Goal: Task Accomplishment & Management: Manage account settings

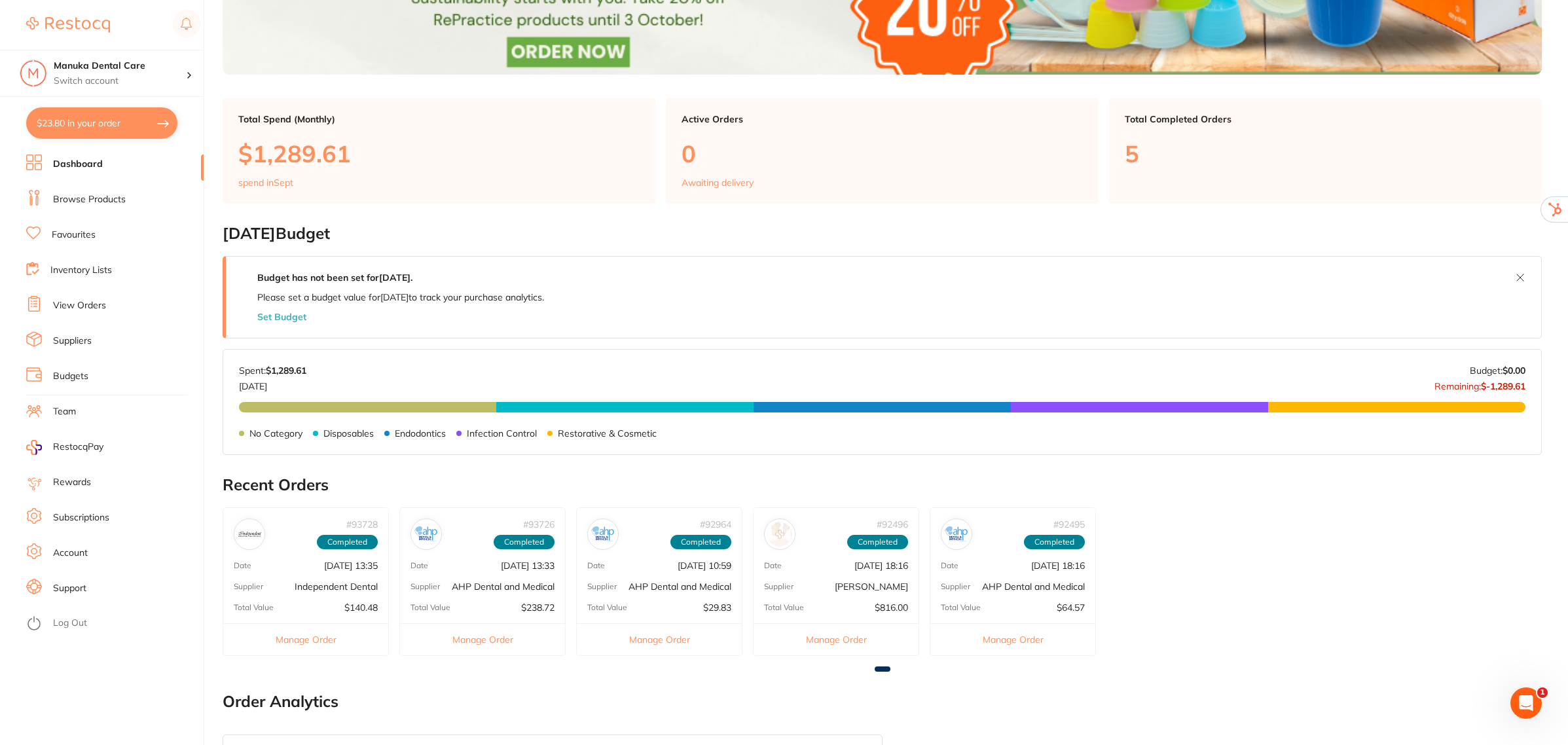
click at [86, 515] on link "Subscriptions" at bounding box center [81, 517] width 56 height 13
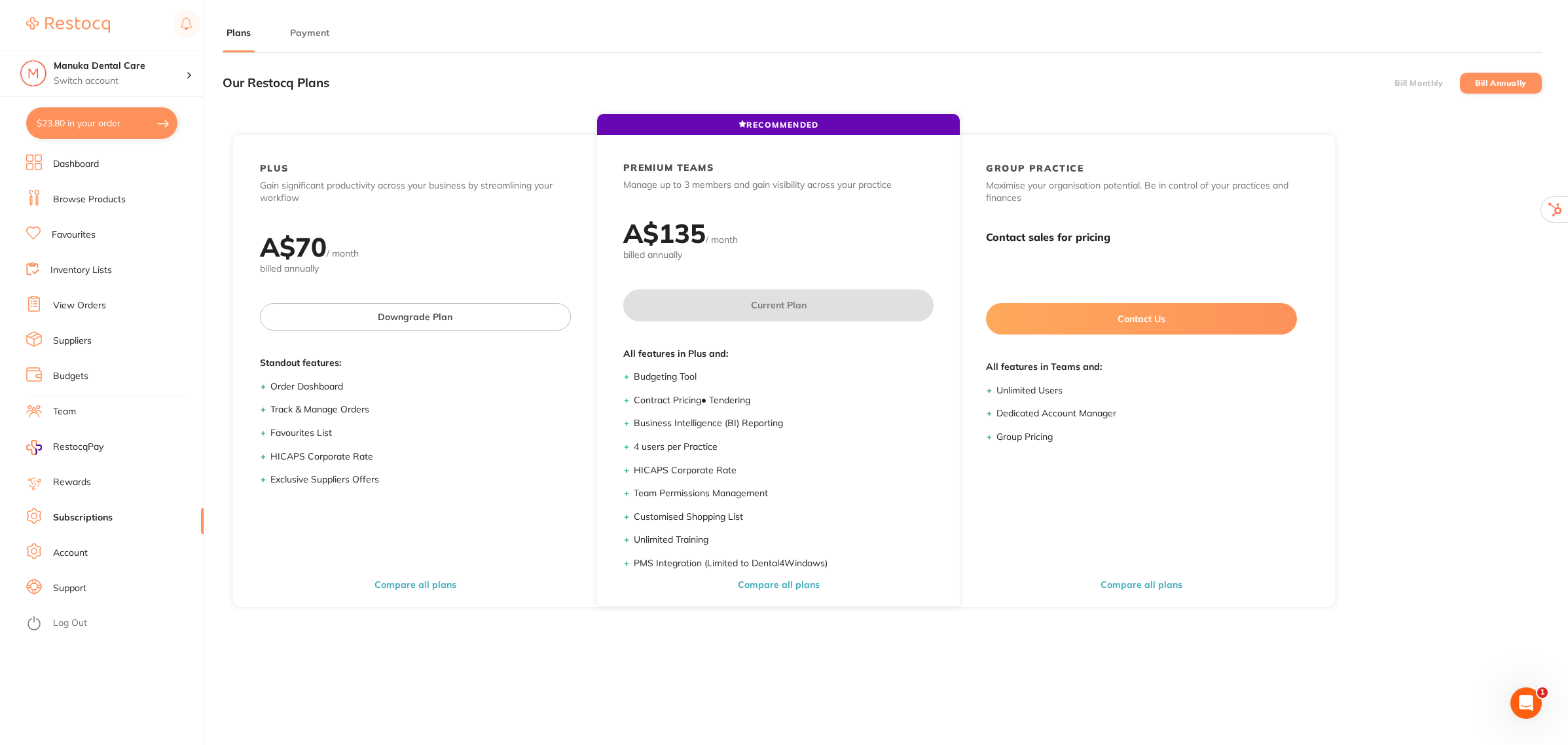
click at [328, 27] on button "Payment" at bounding box center [310, 33] width 47 height 12
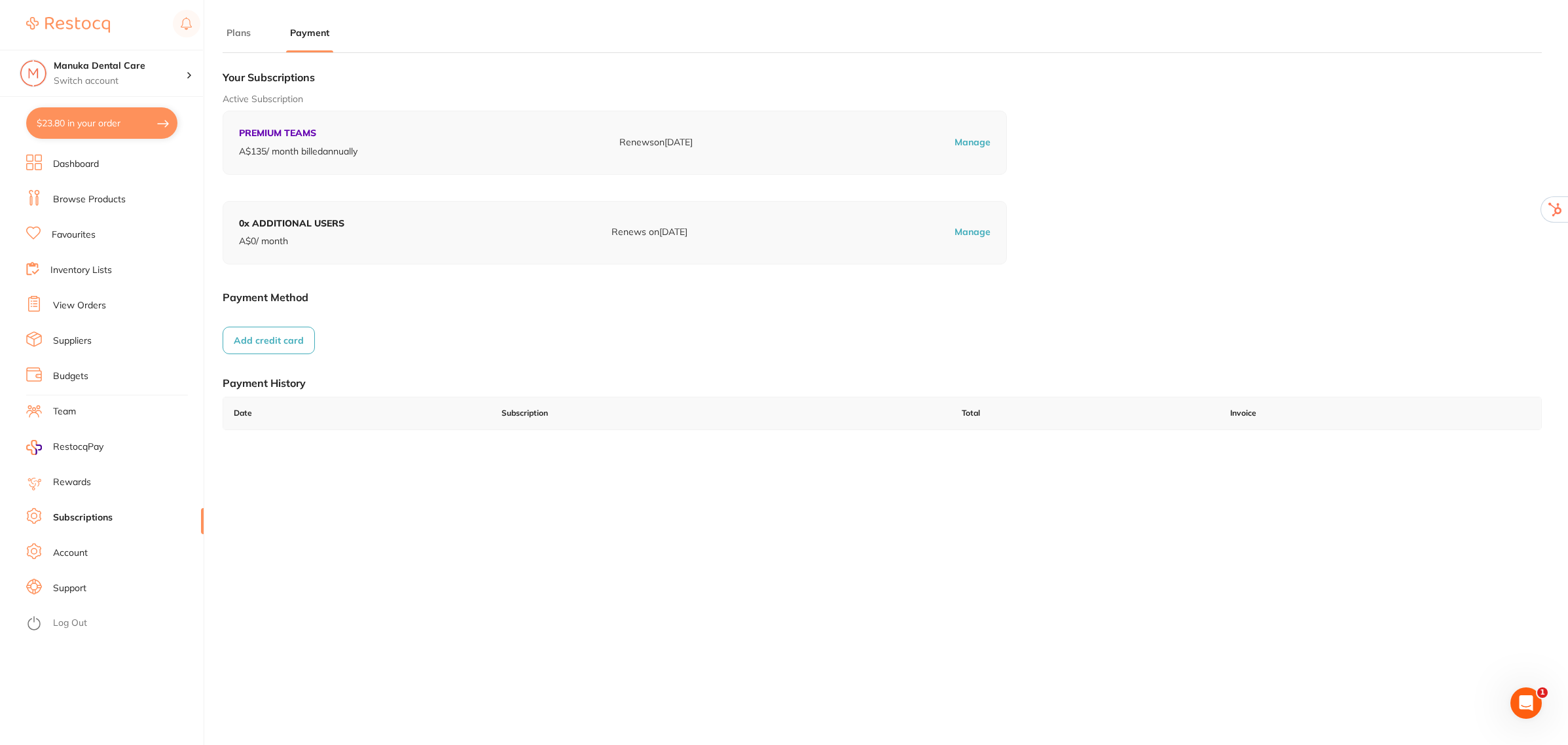
checkbox input "true"
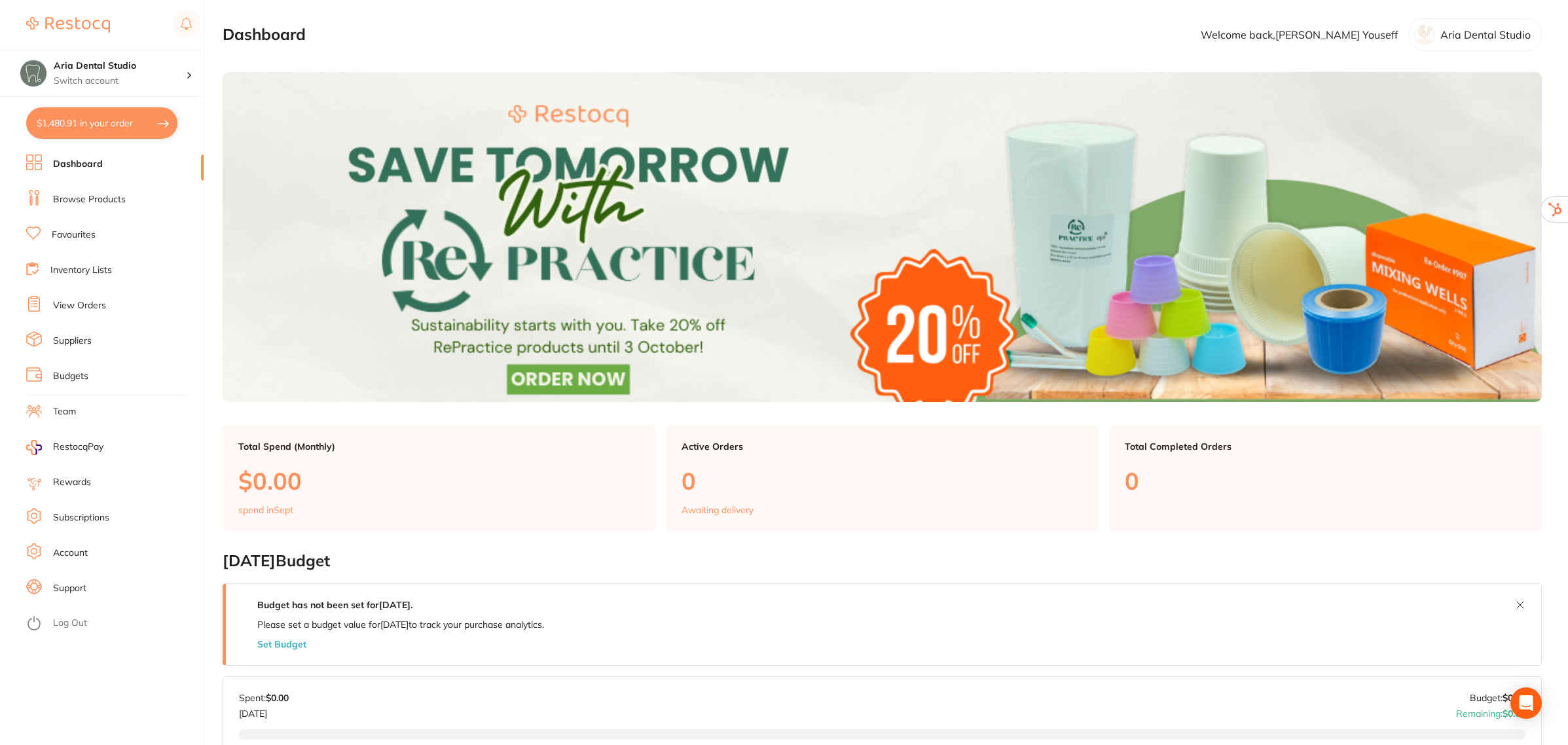
click at [74, 518] on link "Subscriptions" at bounding box center [81, 517] width 56 height 13
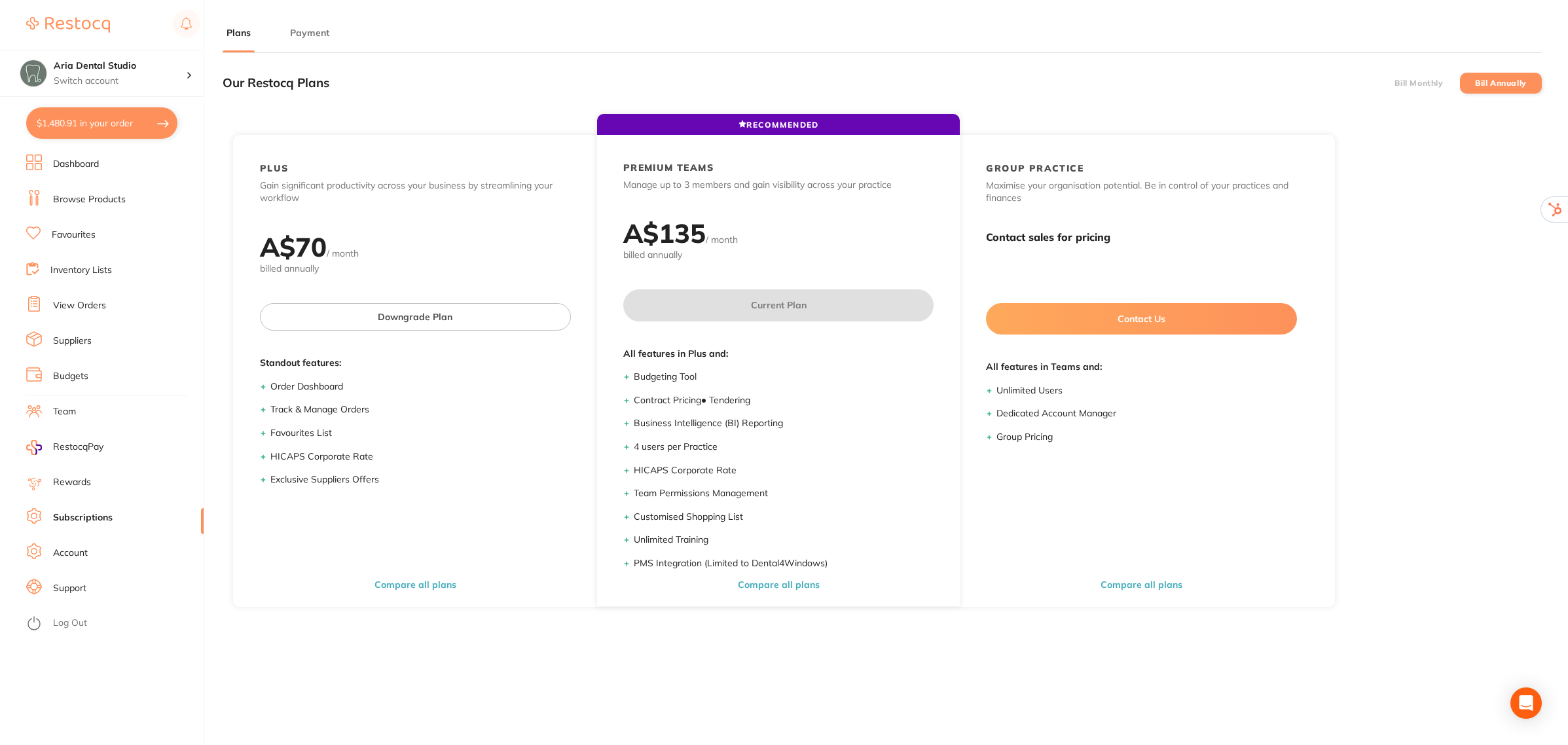
click at [305, 30] on button "Payment" at bounding box center [310, 33] width 47 height 12
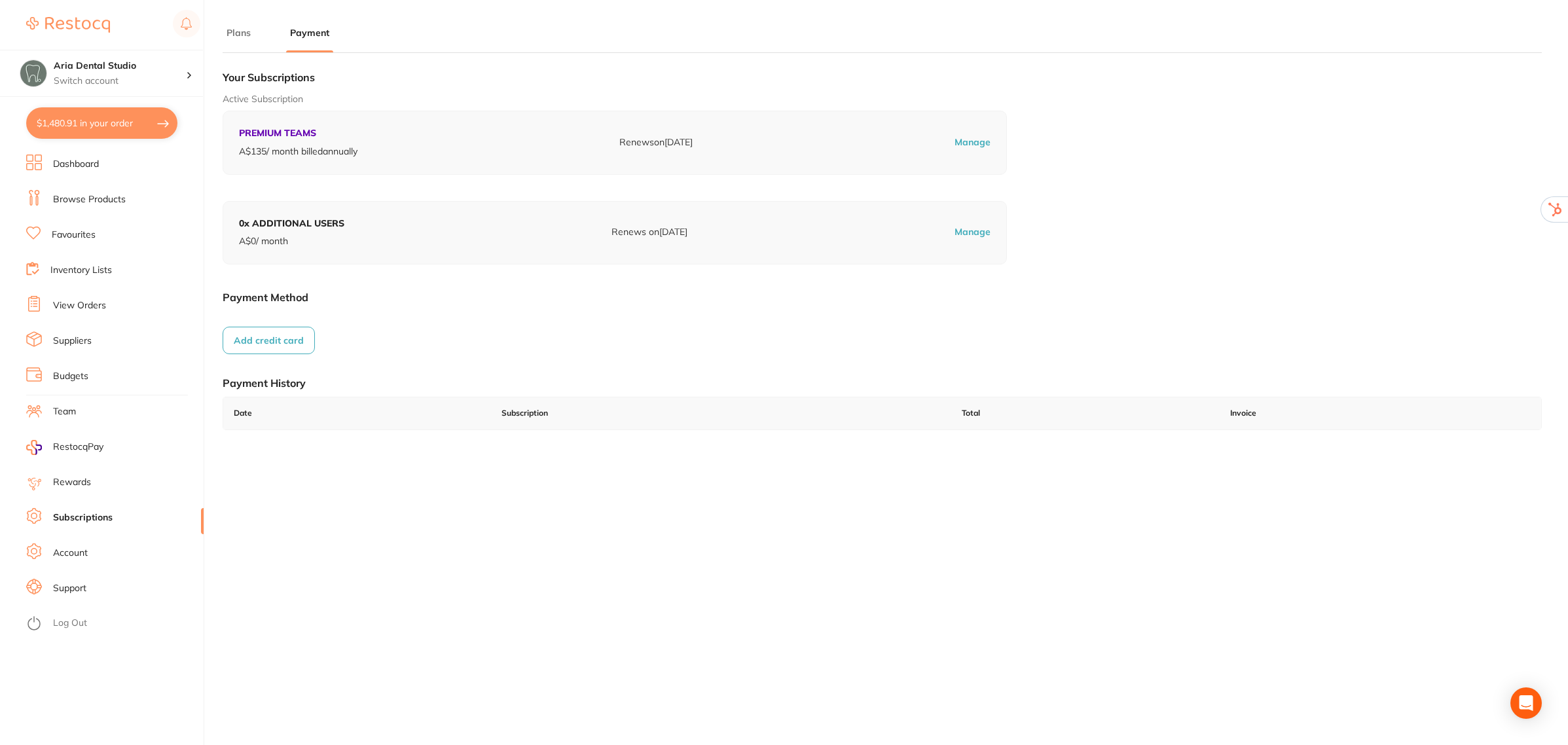
click at [123, 122] on button "$1,480.91 in your order" at bounding box center [102, 123] width 151 height 31
checkbox input "true"
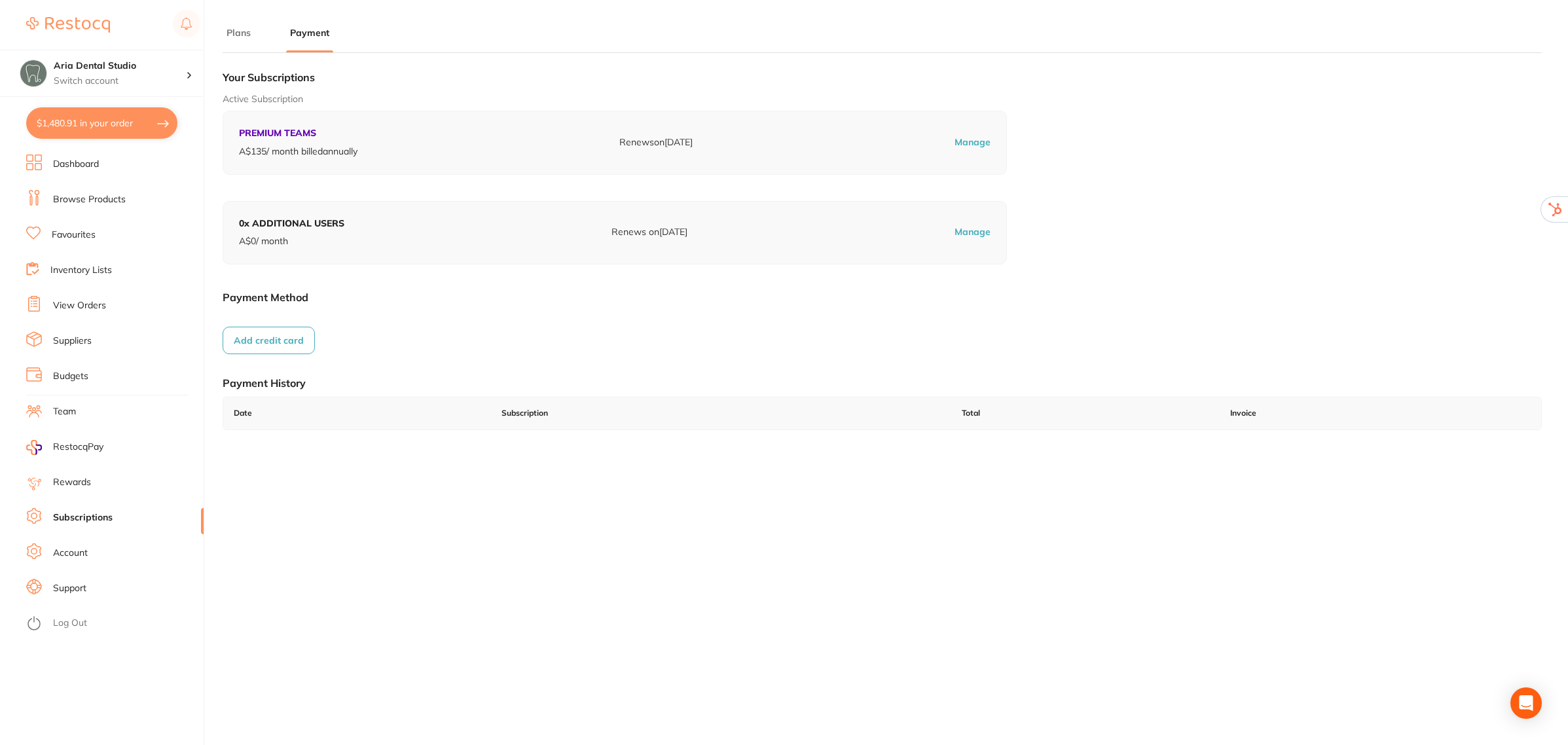
checkbox input "true"
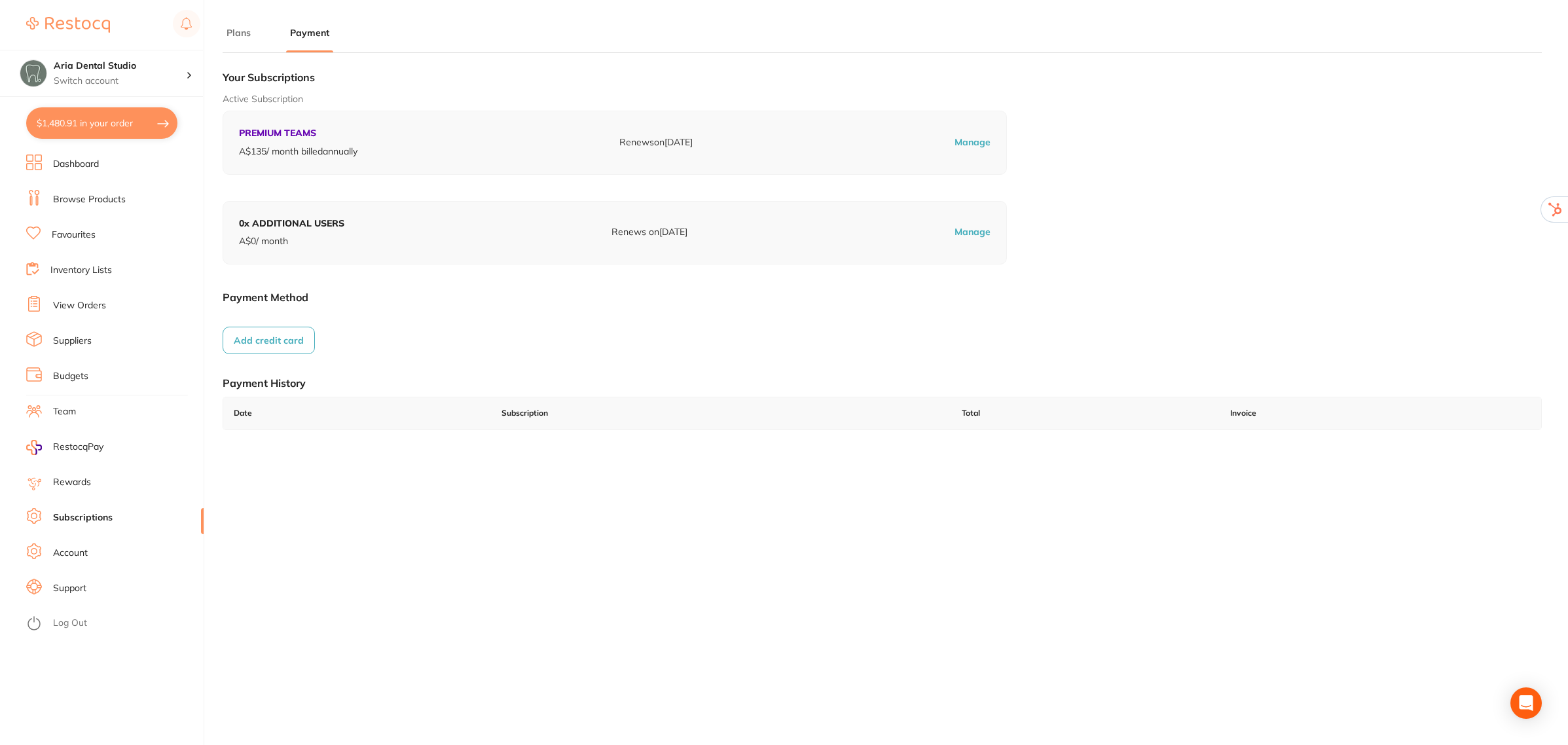
checkbox input "true"
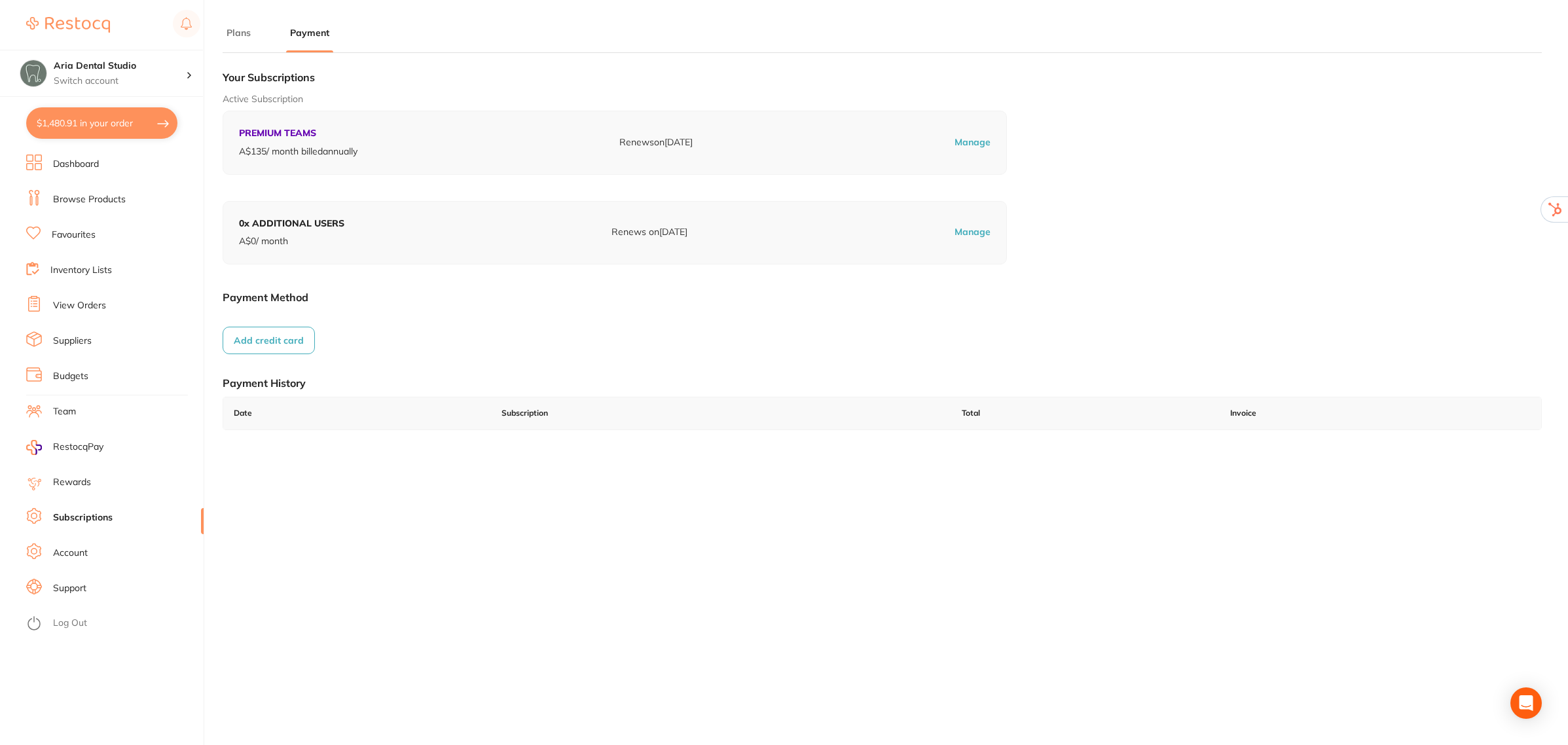
checkbox input "true"
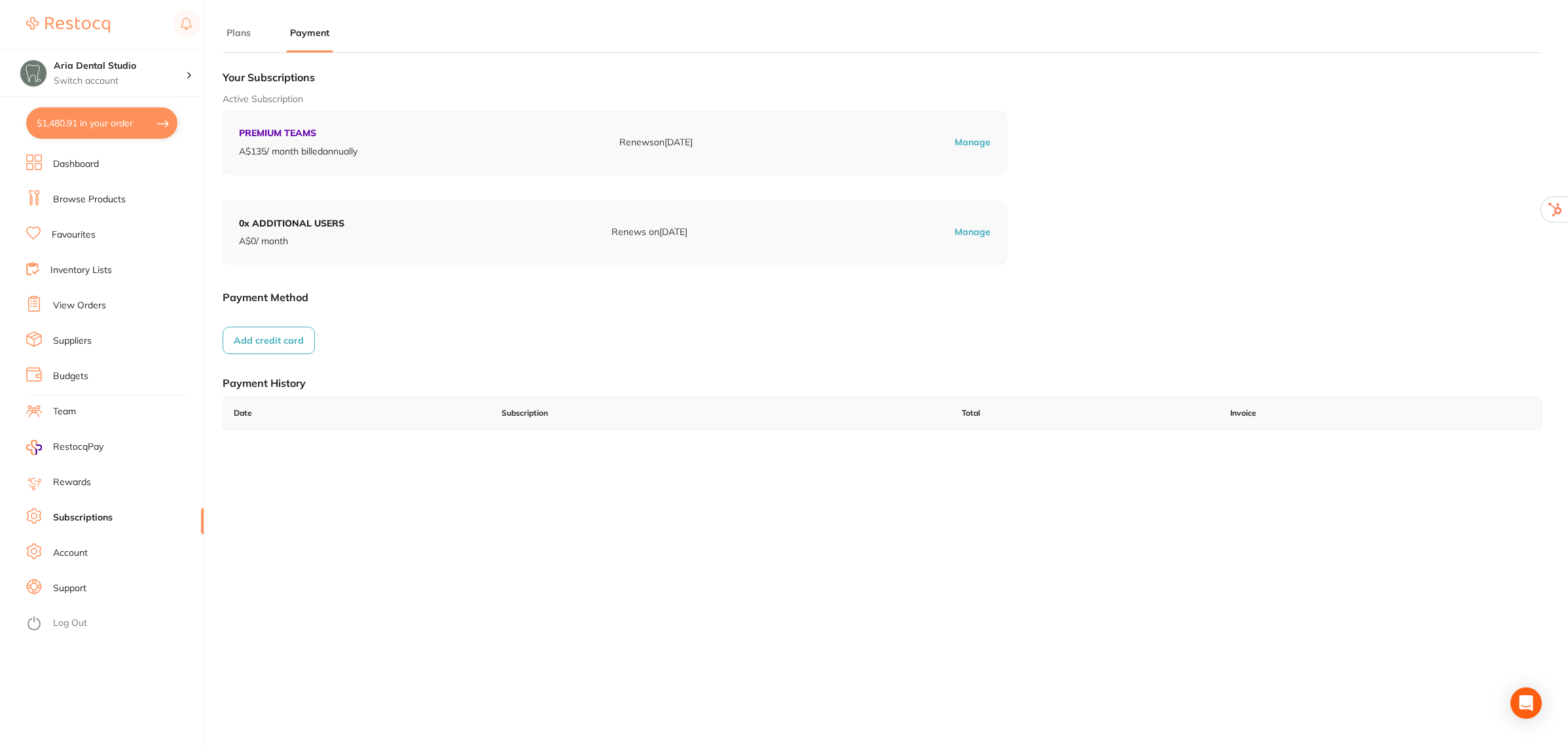
checkbox input "true"
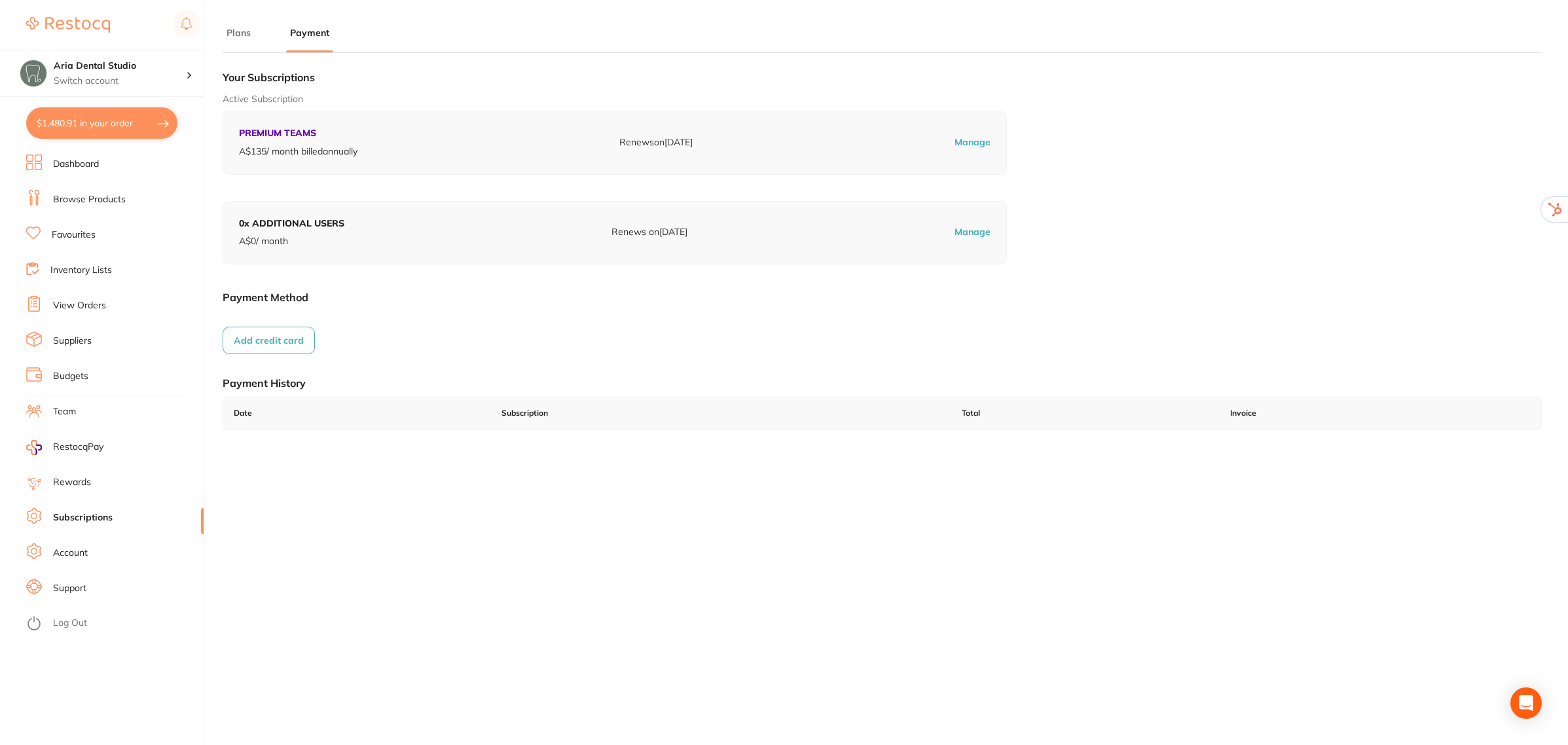
checkbox input "true"
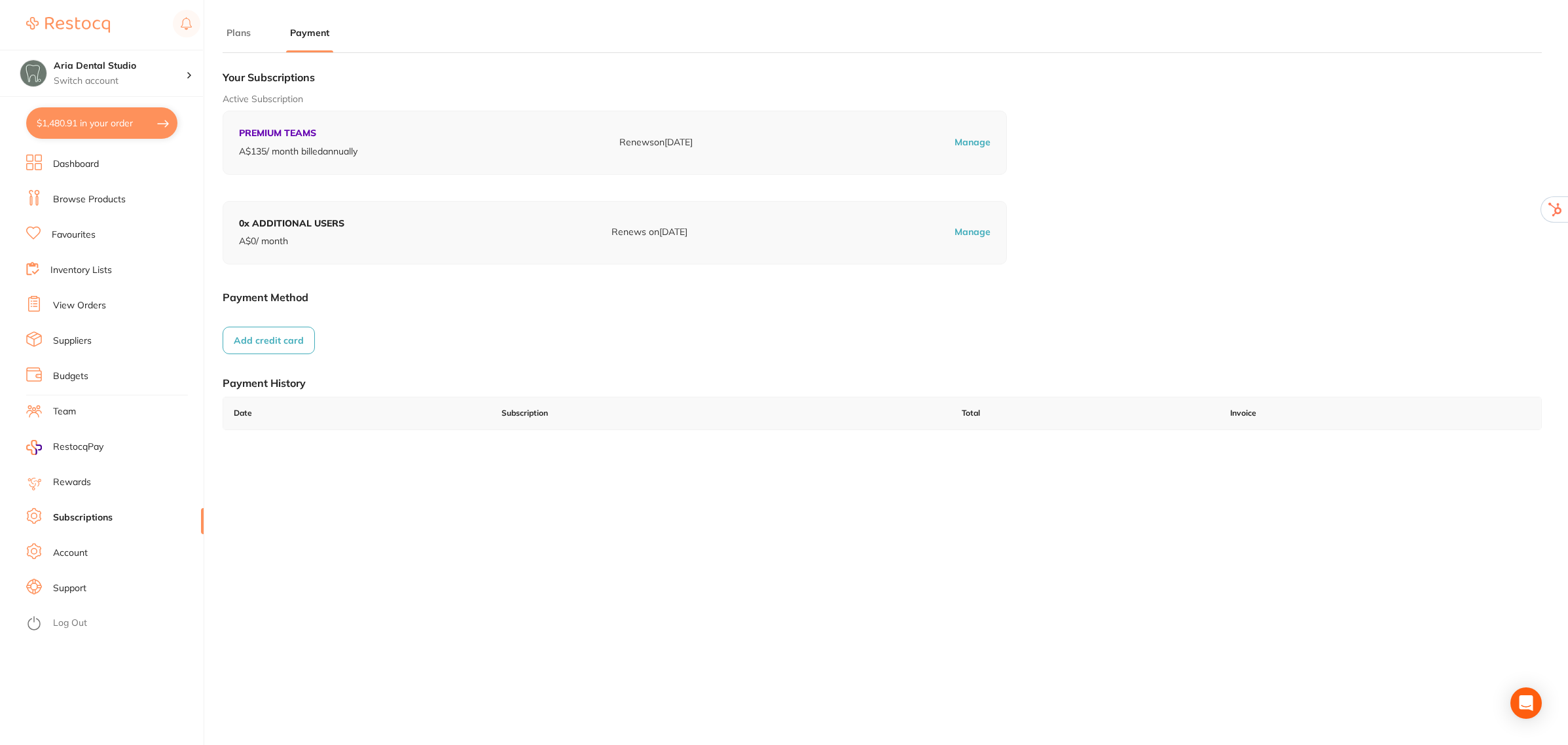
checkbox input "true"
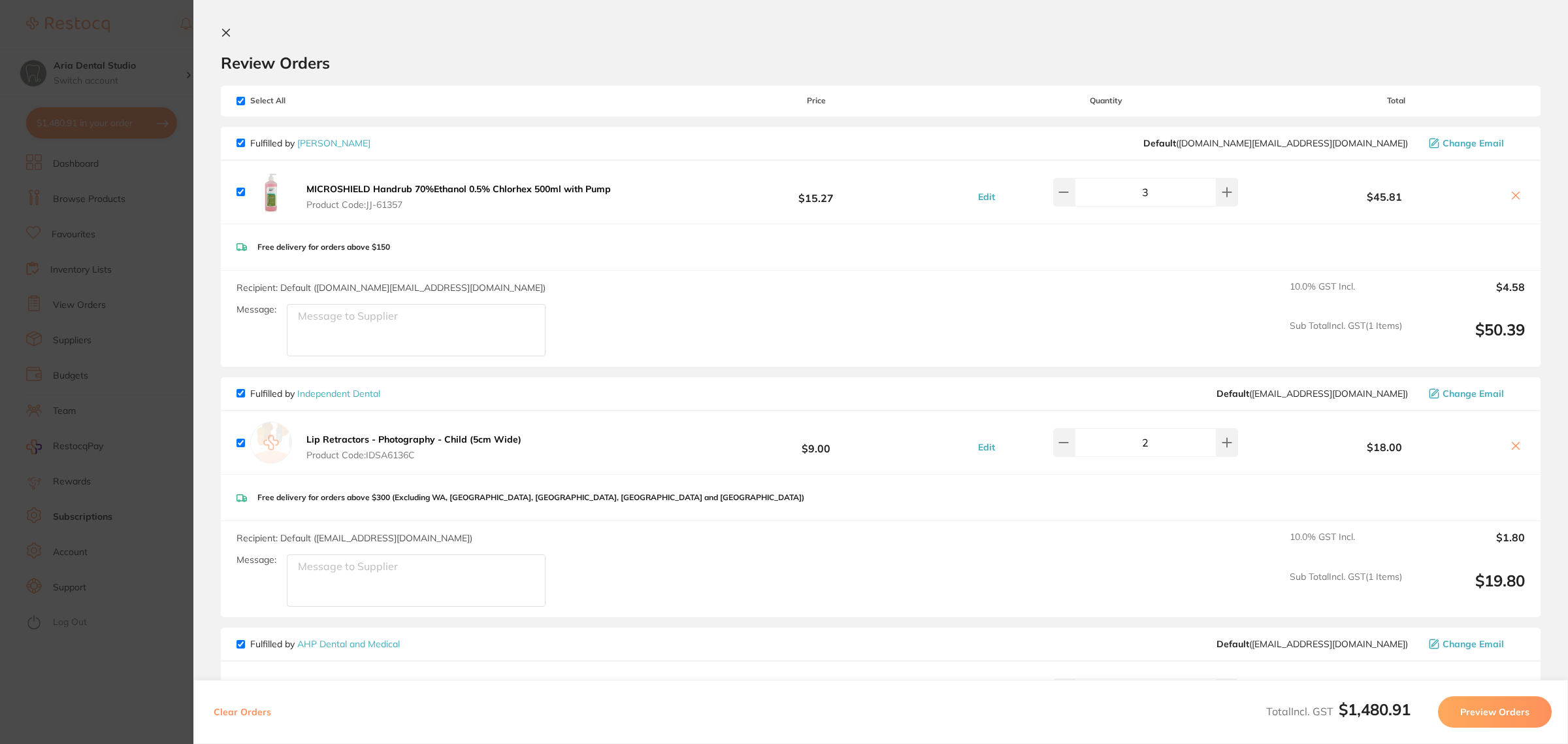
checkbox input "false"
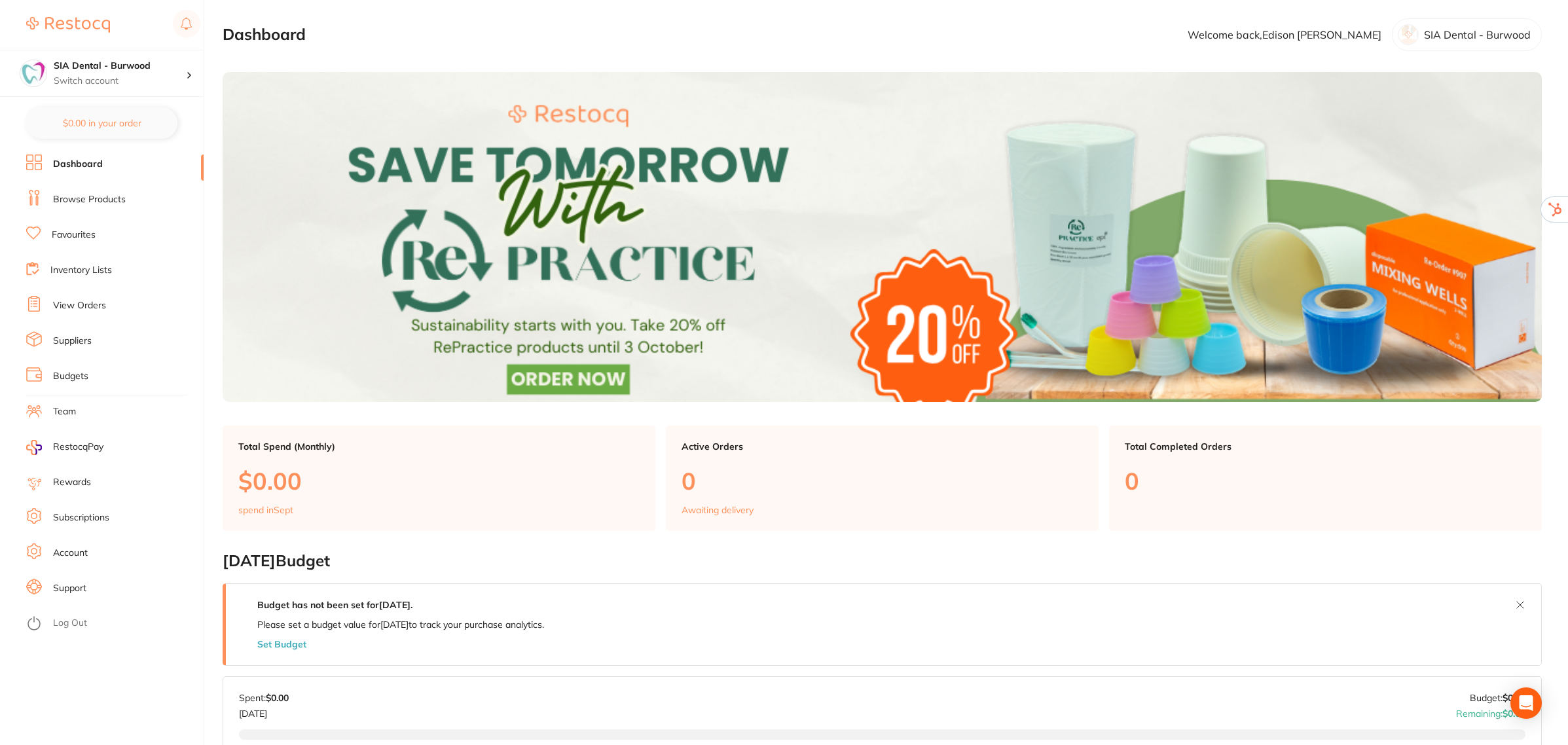
click at [75, 515] on link "Subscriptions" at bounding box center [81, 517] width 56 height 13
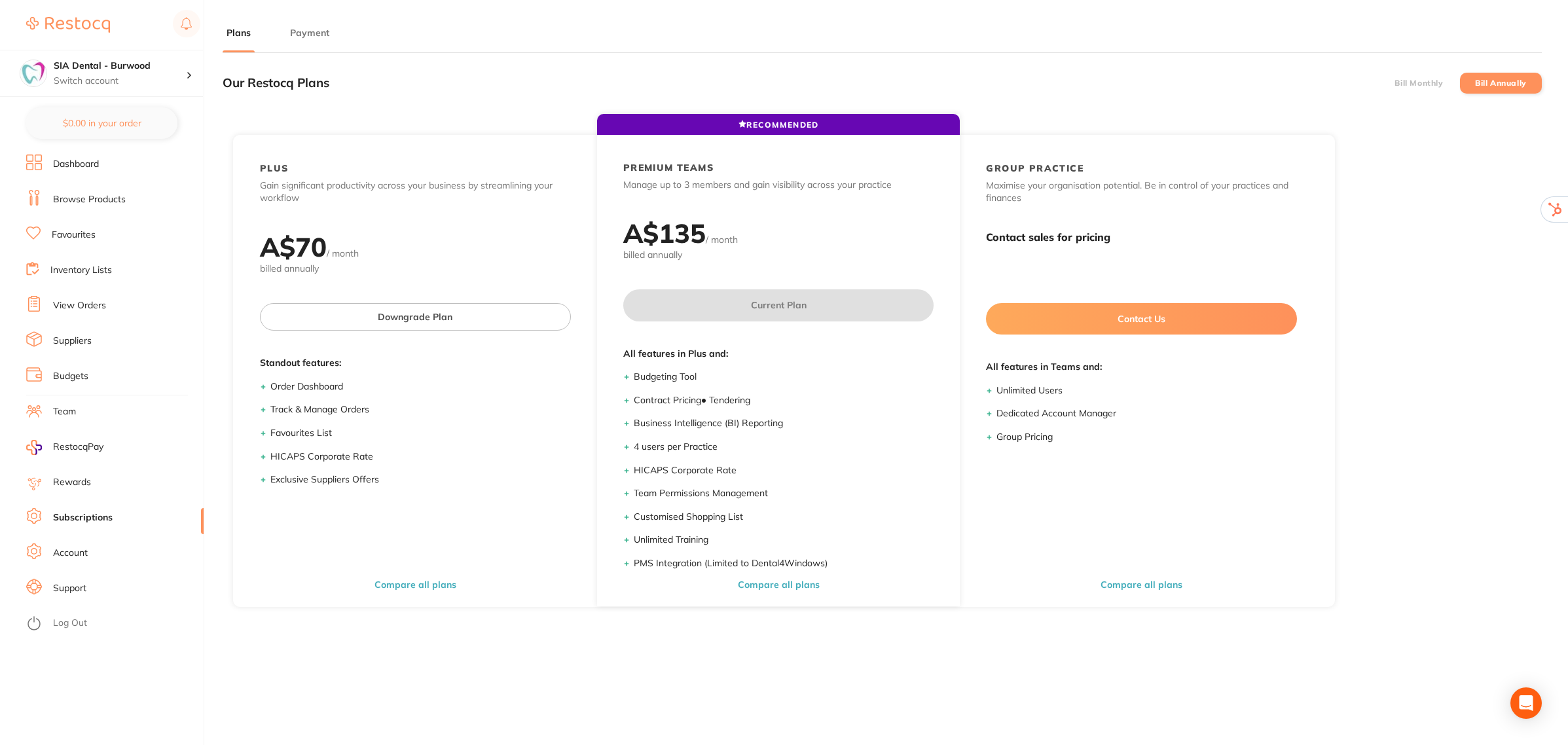
click at [306, 34] on button "Payment" at bounding box center [310, 33] width 47 height 12
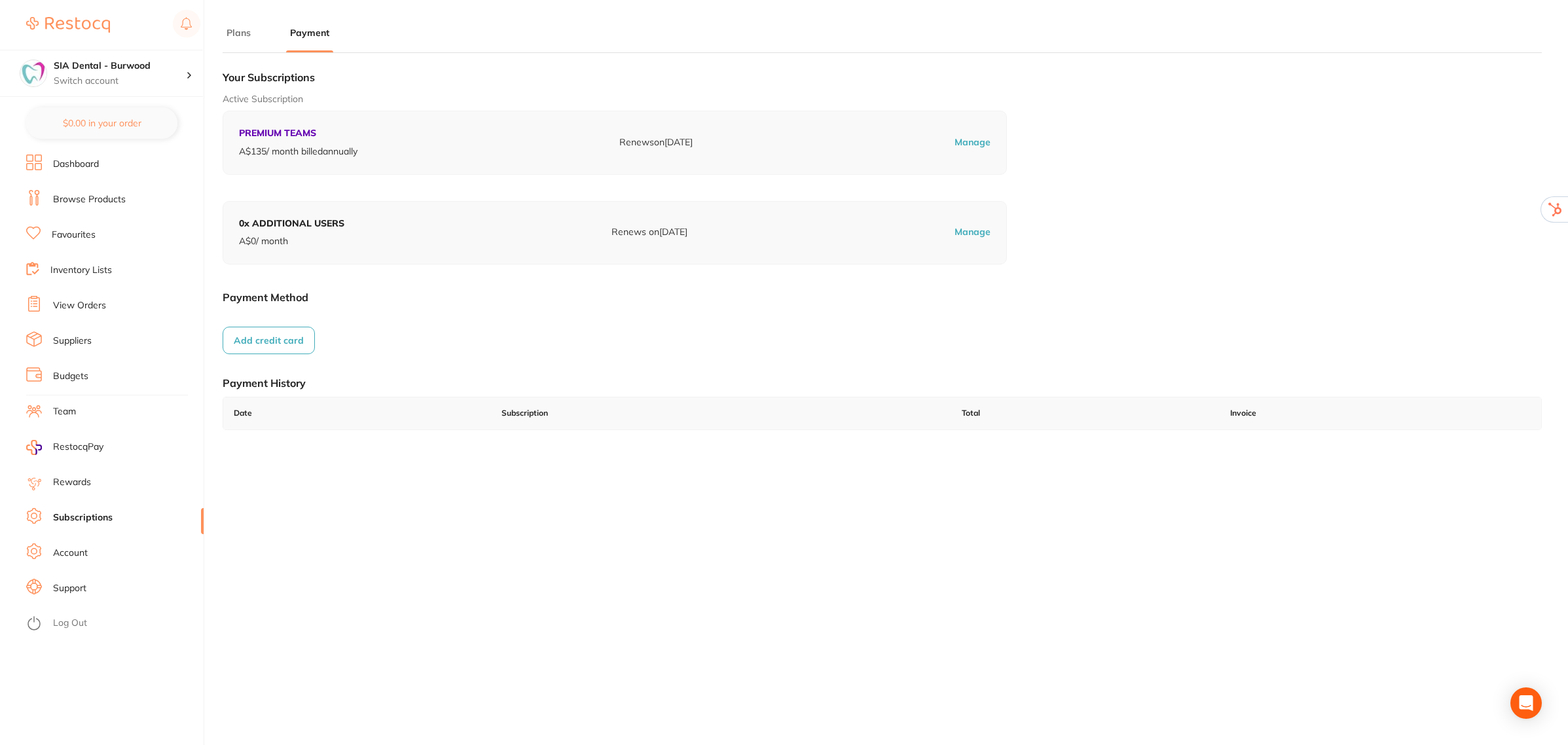
click at [80, 162] on link "Dashboard" at bounding box center [76, 165] width 46 height 13
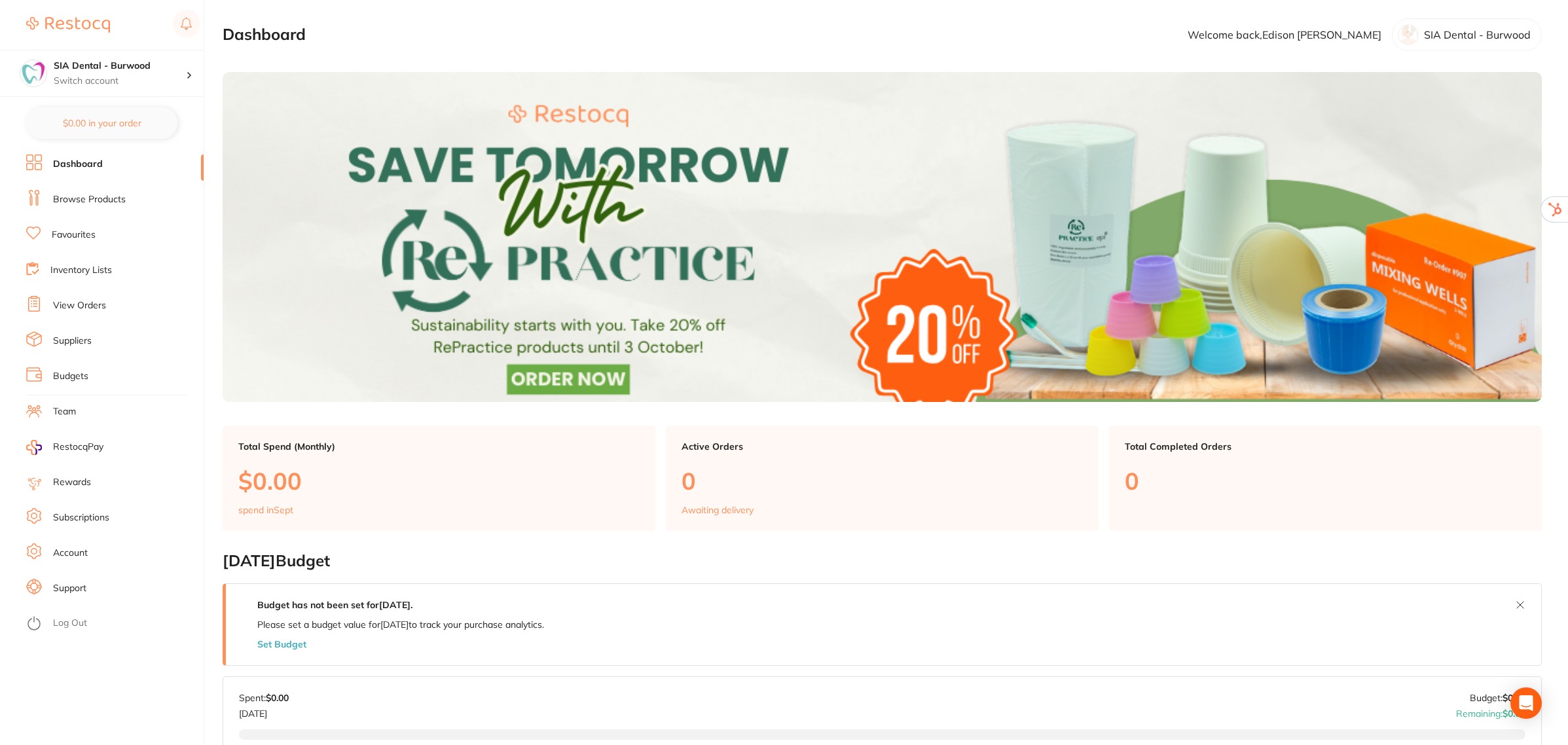
scroll to position [246, 0]
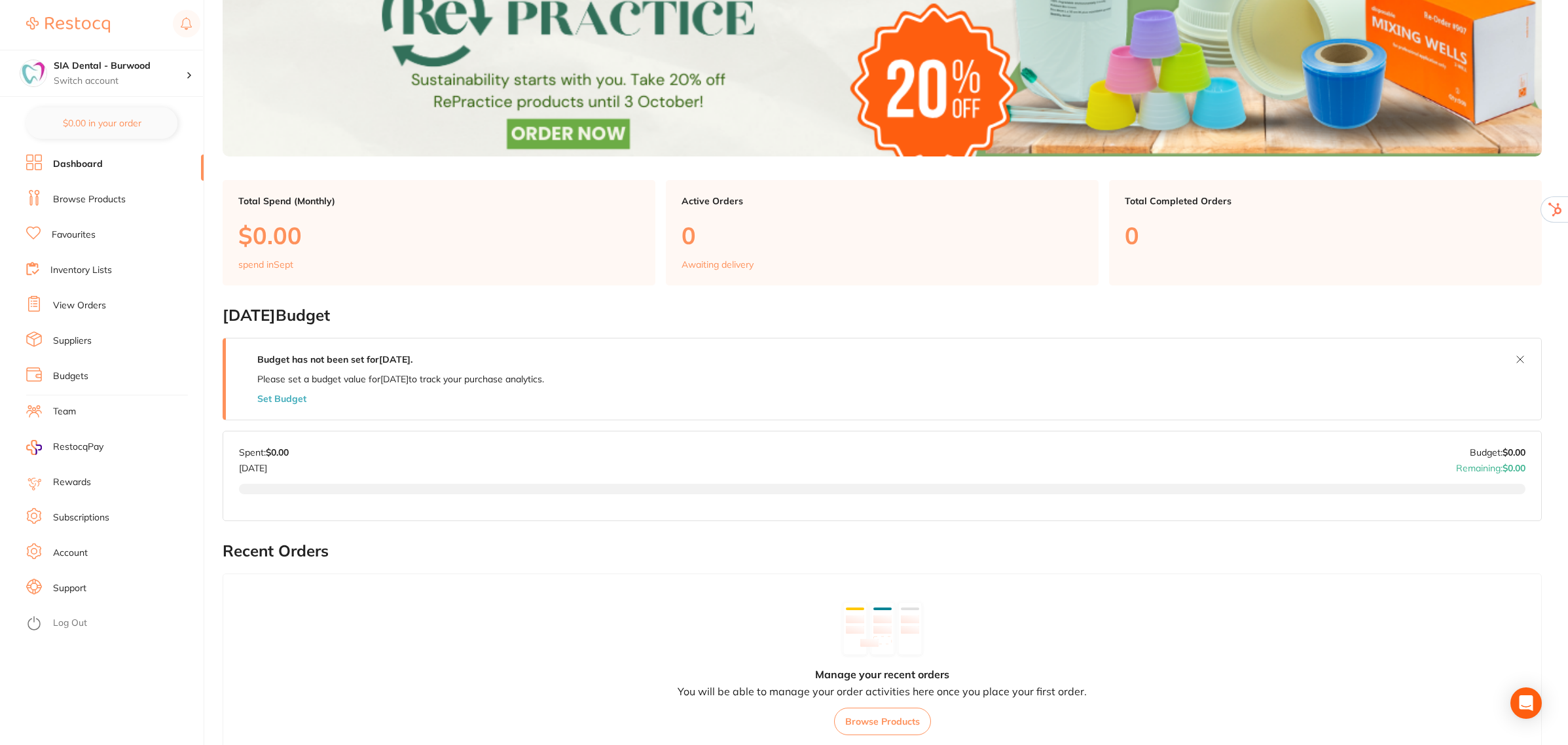
click at [80, 508] on li "Subscriptions" at bounding box center [115, 517] width 178 height 20
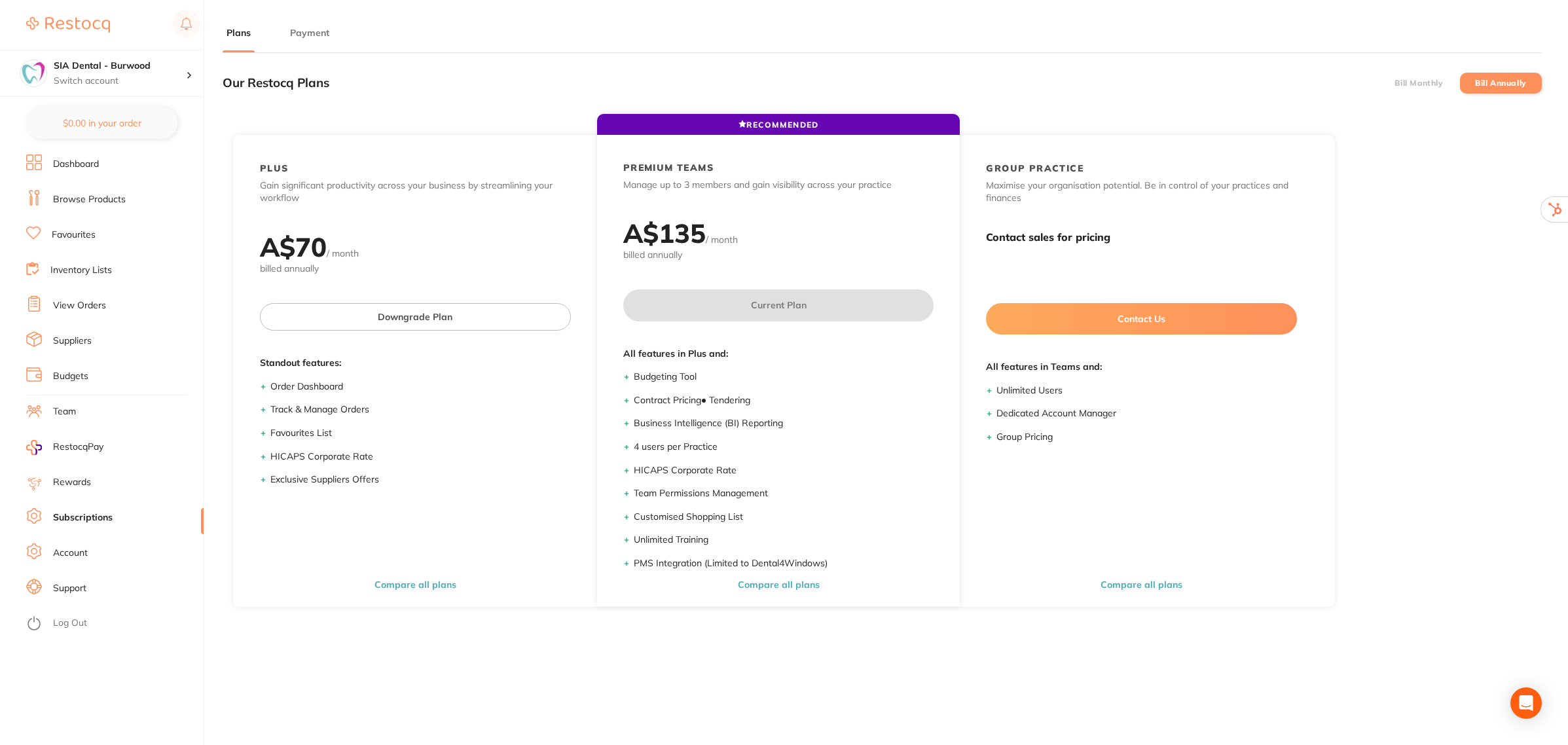
click at [321, 34] on button "Payment" at bounding box center [310, 33] width 47 height 12
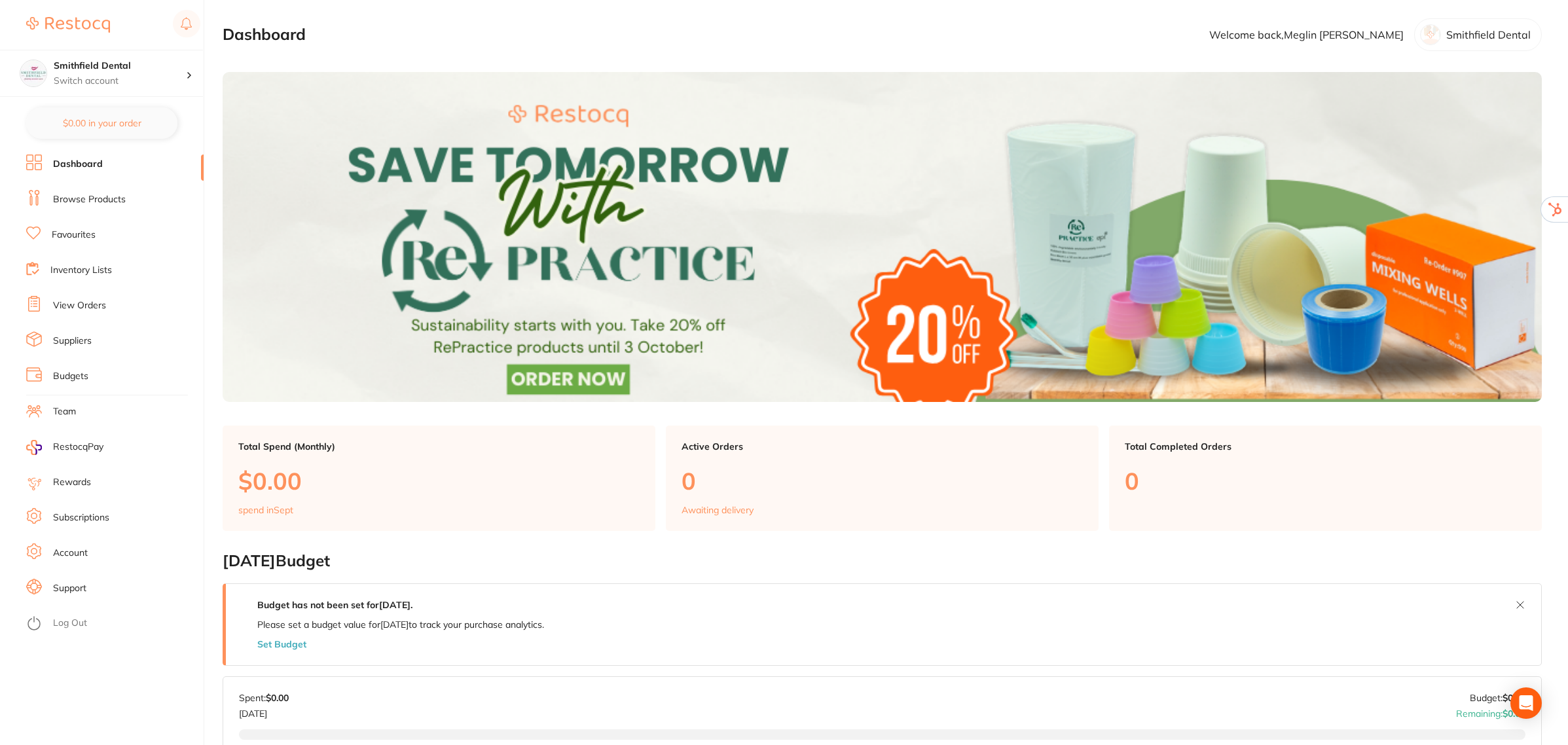
click at [77, 515] on link "Subscriptions" at bounding box center [81, 517] width 56 height 13
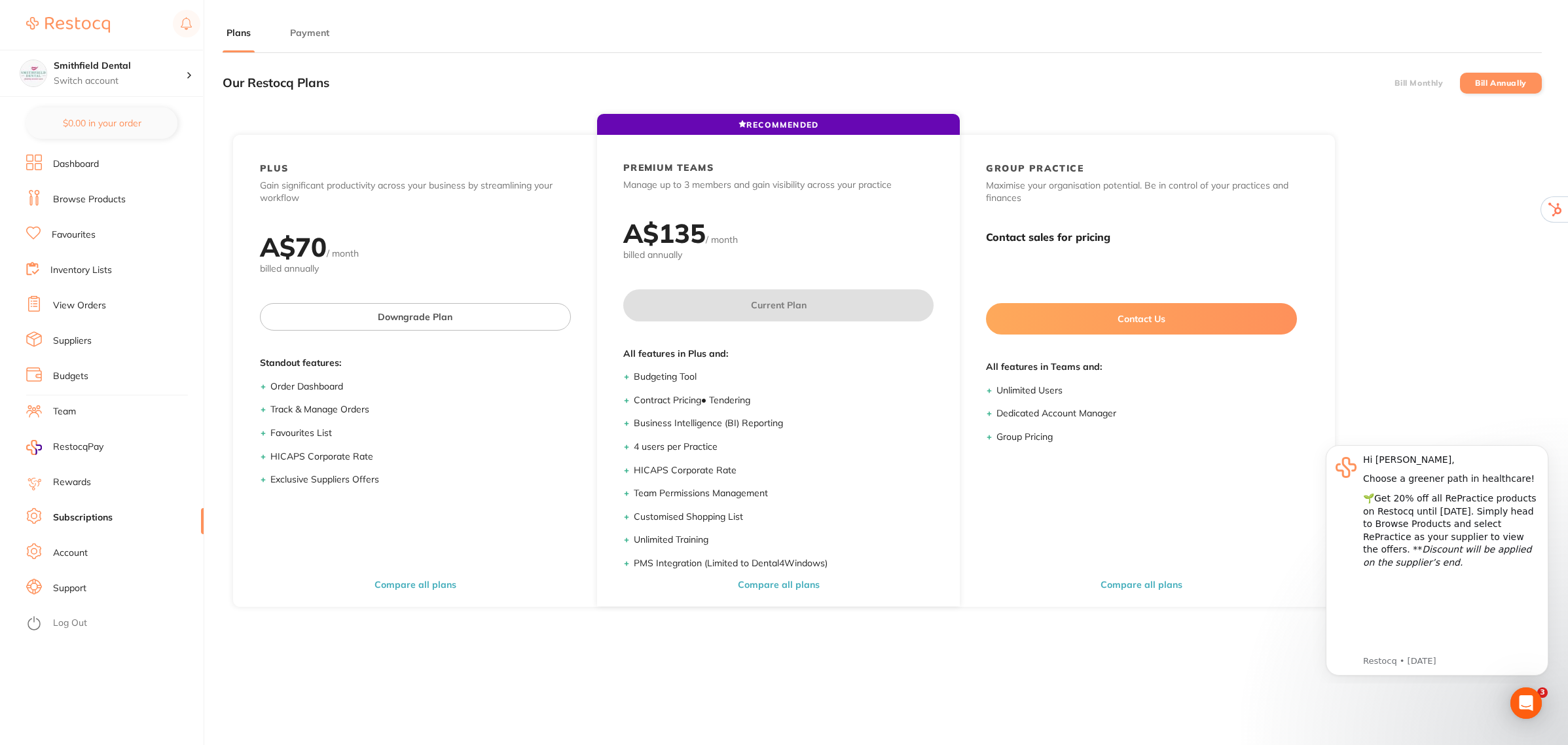
click at [299, 29] on button "Payment" at bounding box center [310, 33] width 47 height 12
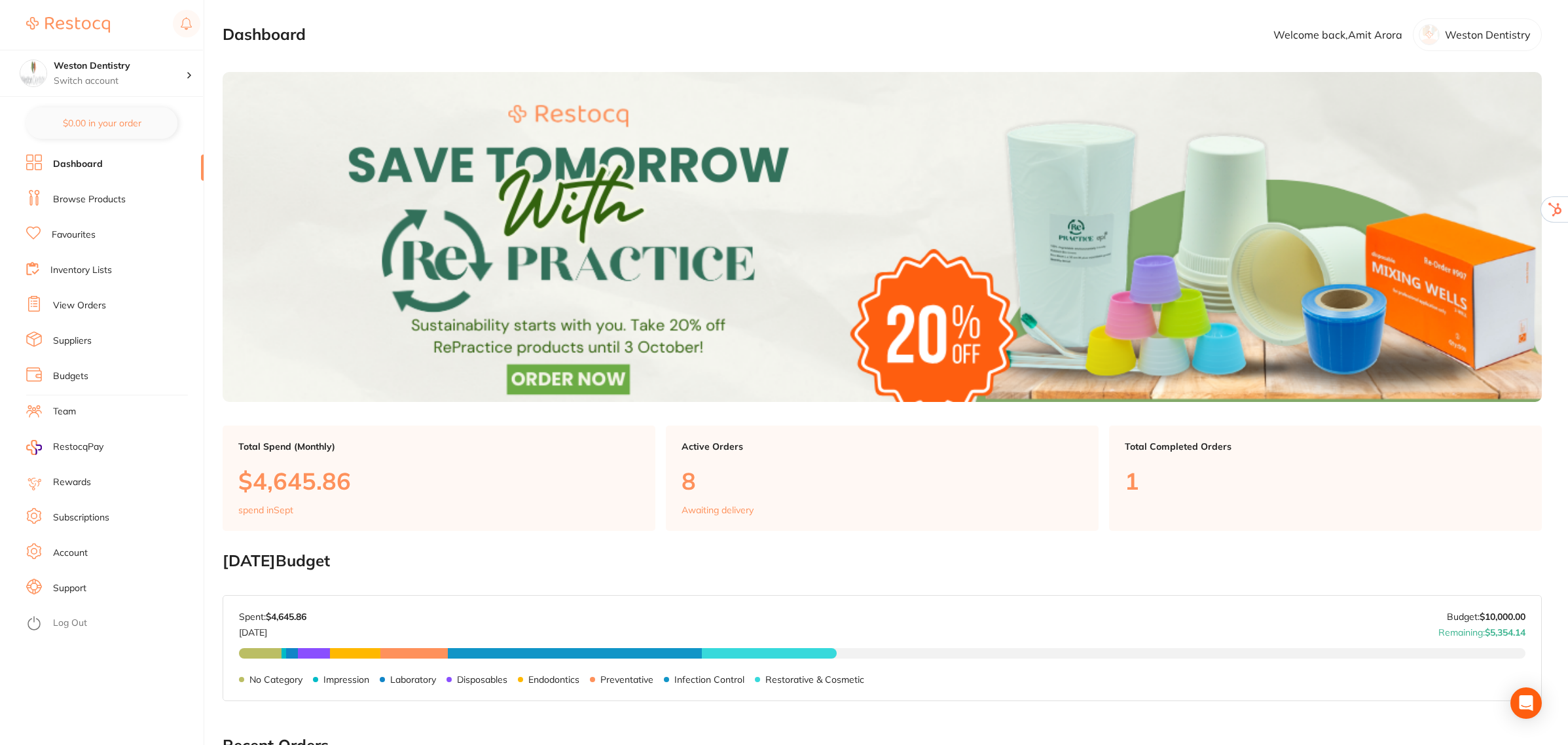
click at [67, 413] on link "Team" at bounding box center [65, 412] width 23 height 13
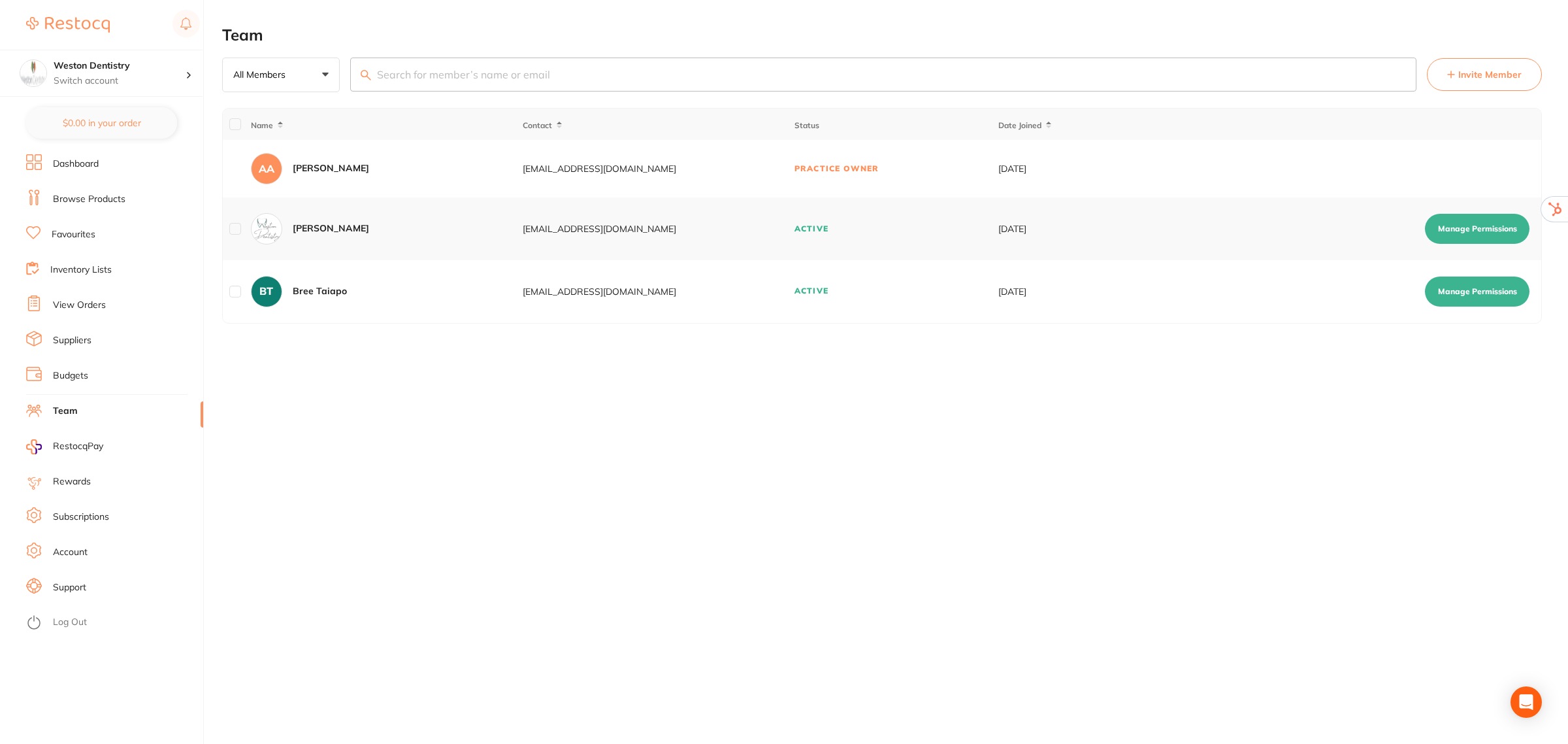
click at [1468, 72] on span "Invite Member" at bounding box center [1490, 74] width 64 height 13
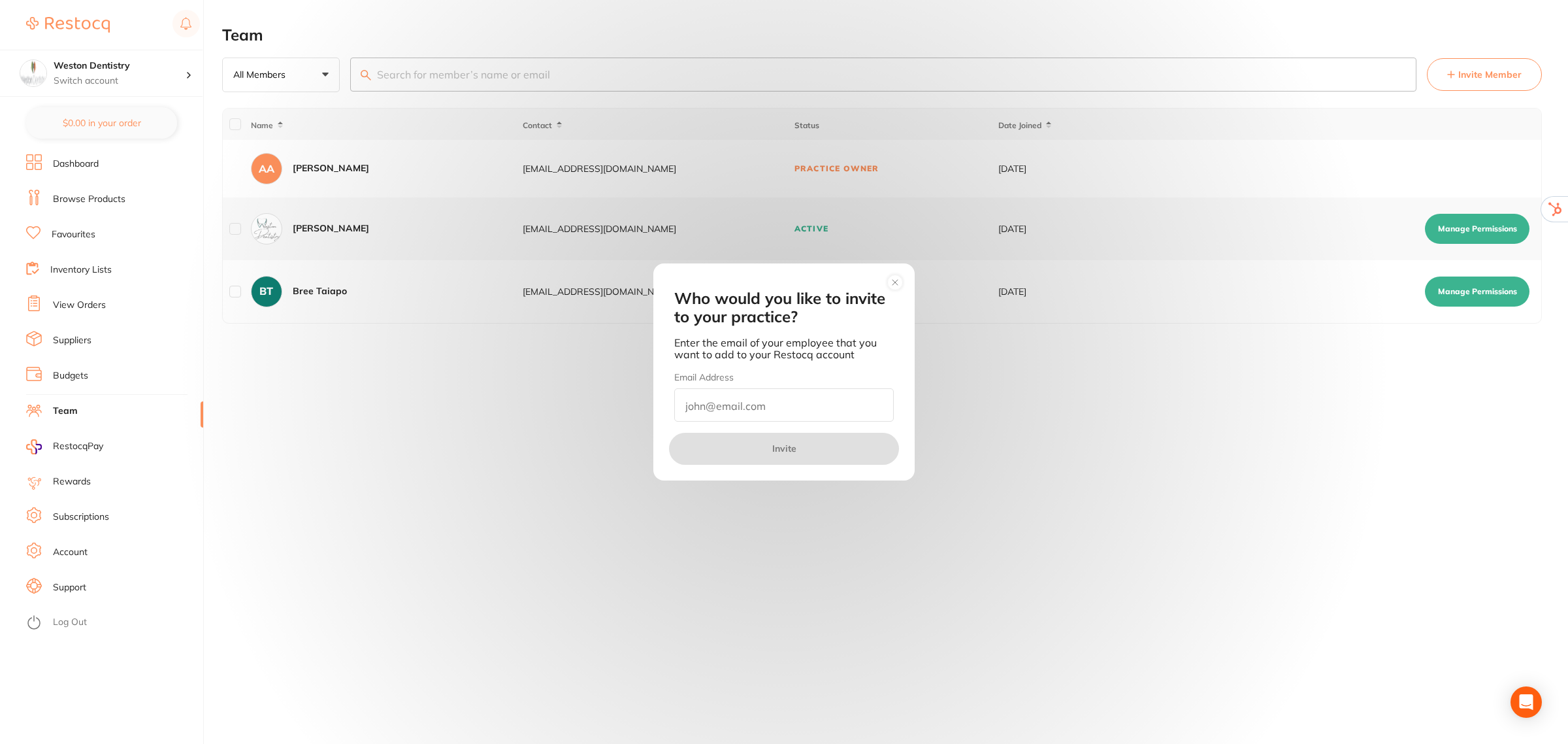
paste input "[EMAIL_ADDRESS][DOMAIN_NAME]"
type input "[EMAIL_ADDRESS][DOMAIN_NAME]"
click at [774, 449] on button "Invite" at bounding box center [784, 448] width 230 height 31
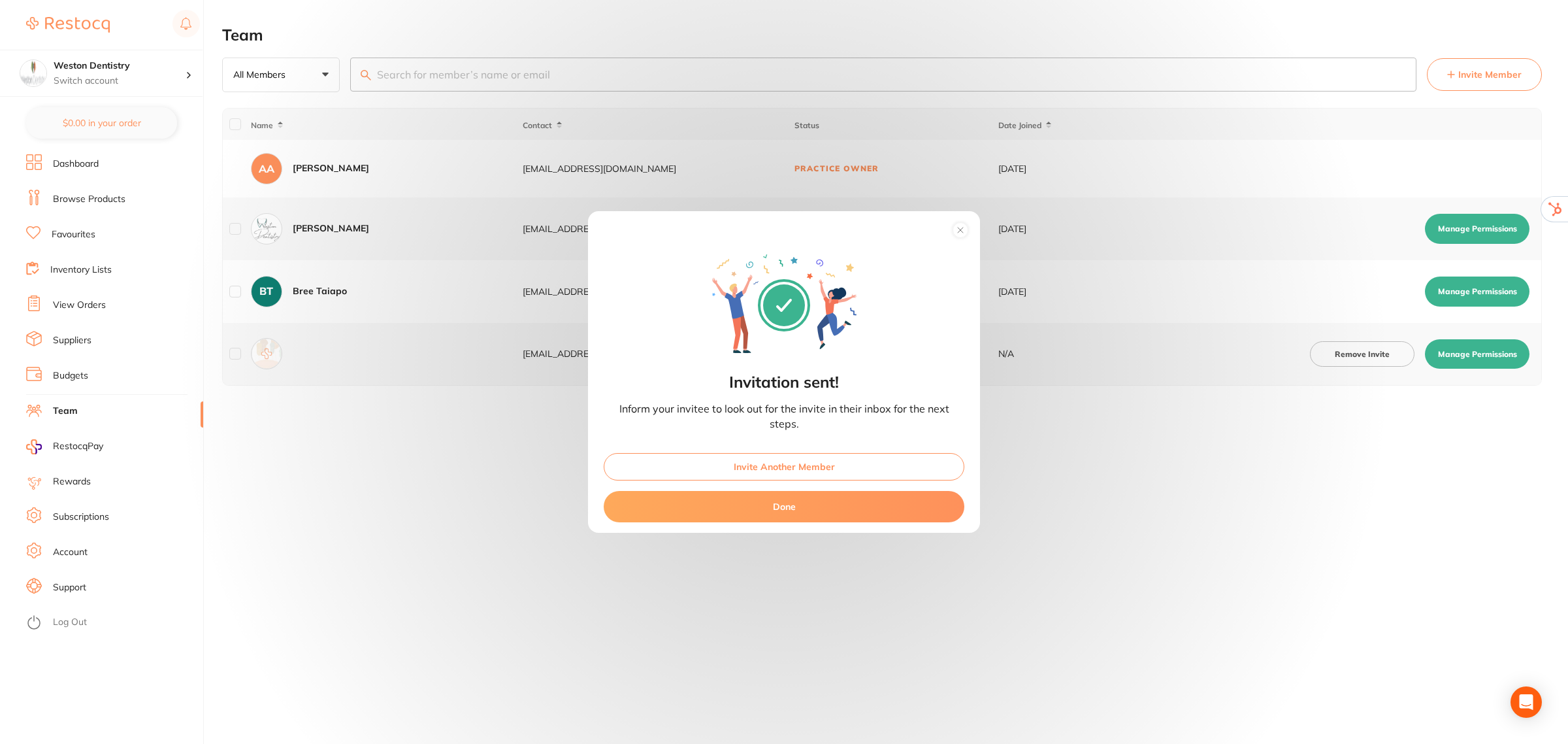
click at [806, 502] on button "Done" at bounding box center [784, 506] width 360 height 31
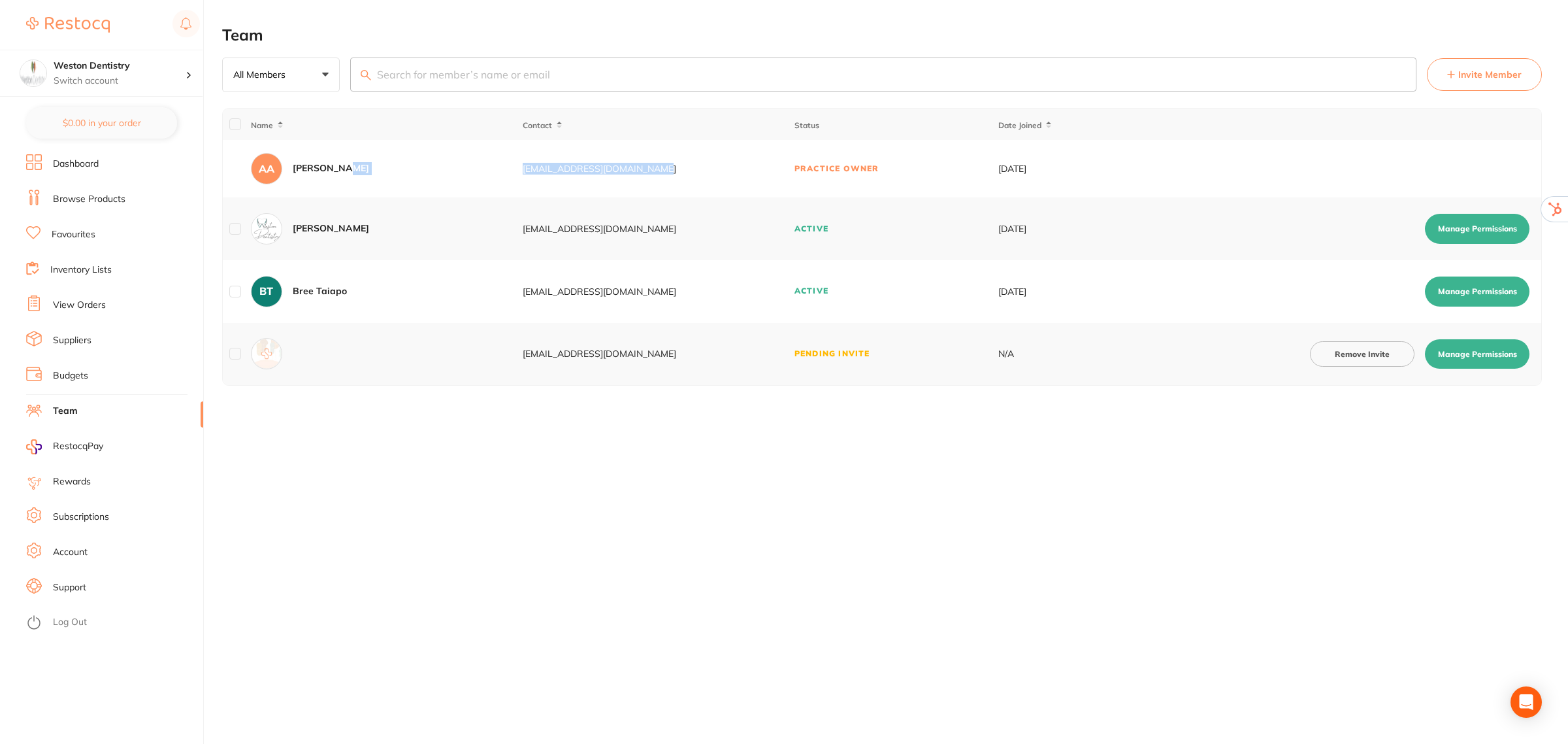
drag, startPoint x: 660, startPoint y: 171, endPoint x: 516, endPoint y: 171, distance: 144.0
click at [516, 171] on tr "AA [PERSON_NAME] [EMAIL_ADDRESS][DOMAIN_NAME] Practice Owner [DATE]" at bounding box center [882, 168] width 1318 height 57
copy tr "[EMAIL_ADDRESS][DOMAIN_NAME]"
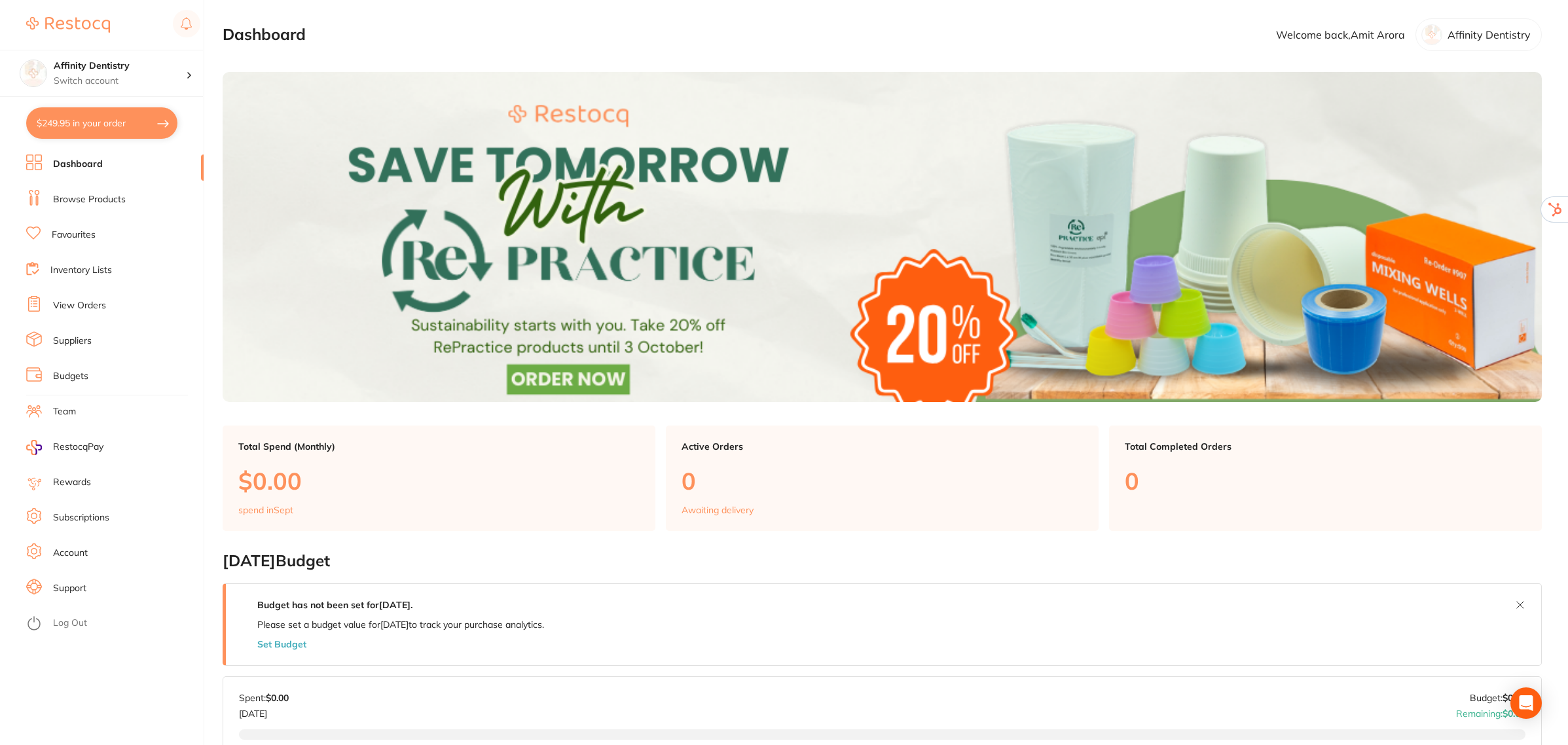
click at [64, 404] on li "Team" at bounding box center [115, 412] width 178 height 20
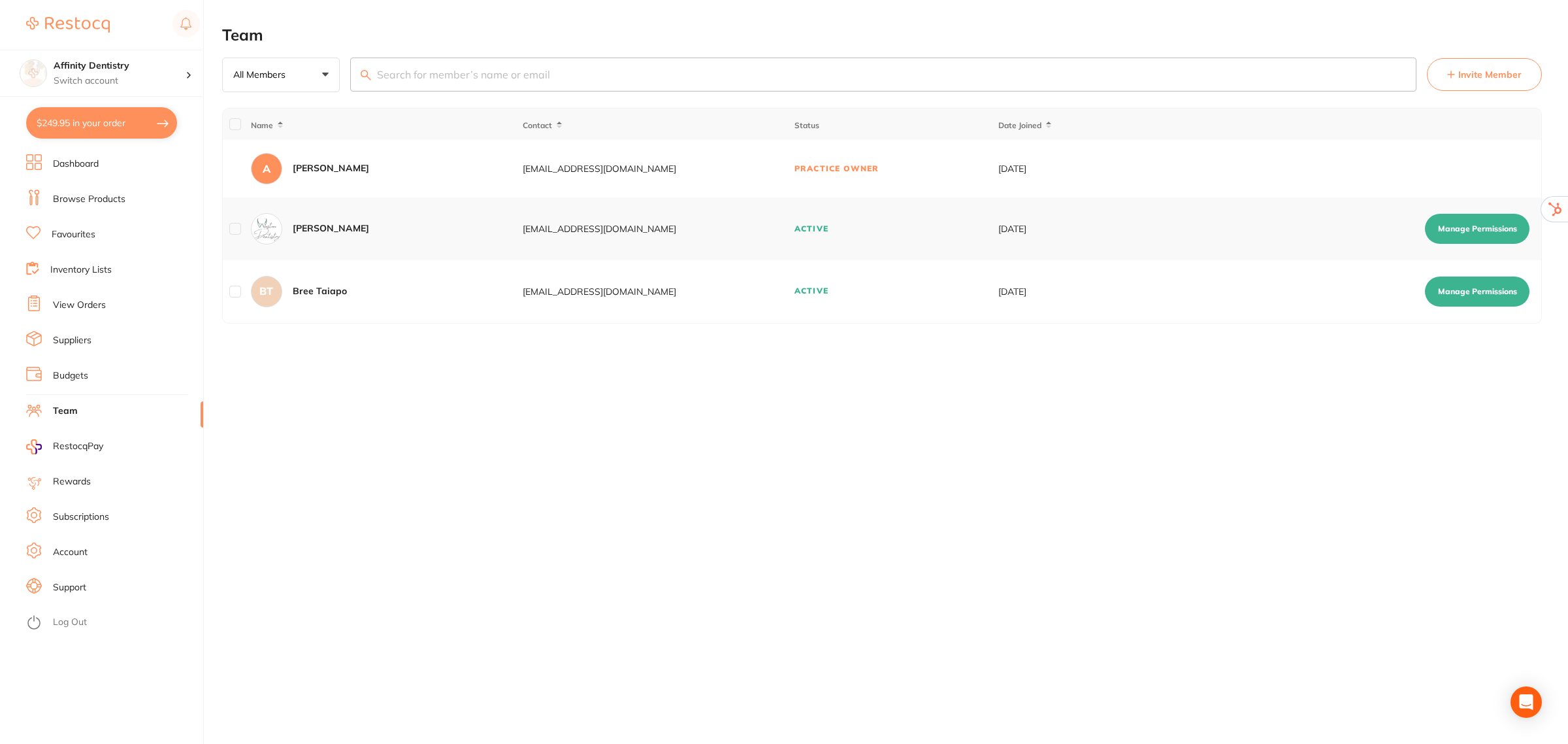
click at [1475, 73] on span "Invite Member" at bounding box center [1490, 74] width 64 height 13
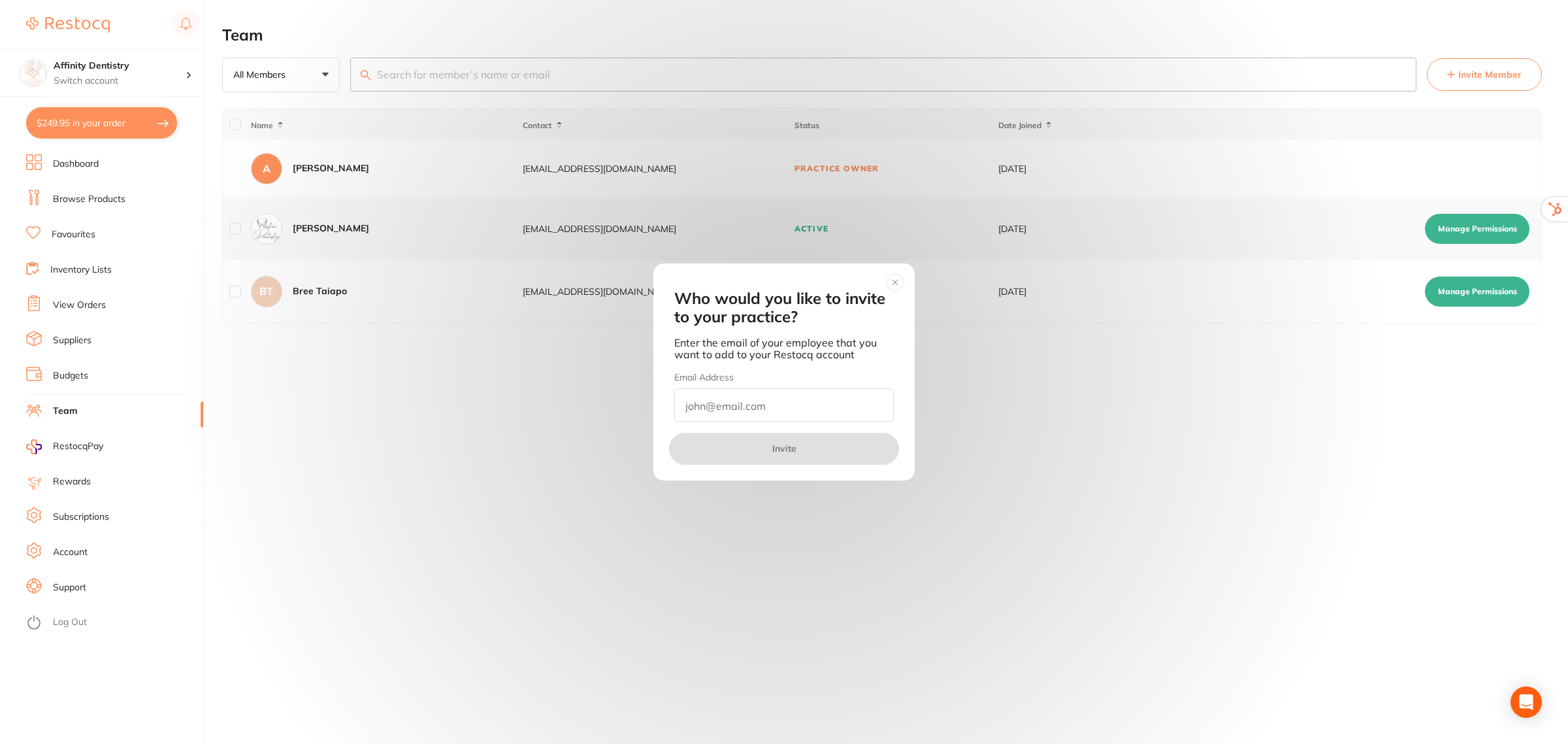
paste input "[EMAIL_ADDRESS][DOMAIN_NAME]"
click at [857, 406] on input "[EMAIL_ADDRESS][DOMAIN_NAME]" at bounding box center [784, 405] width 220 height 34
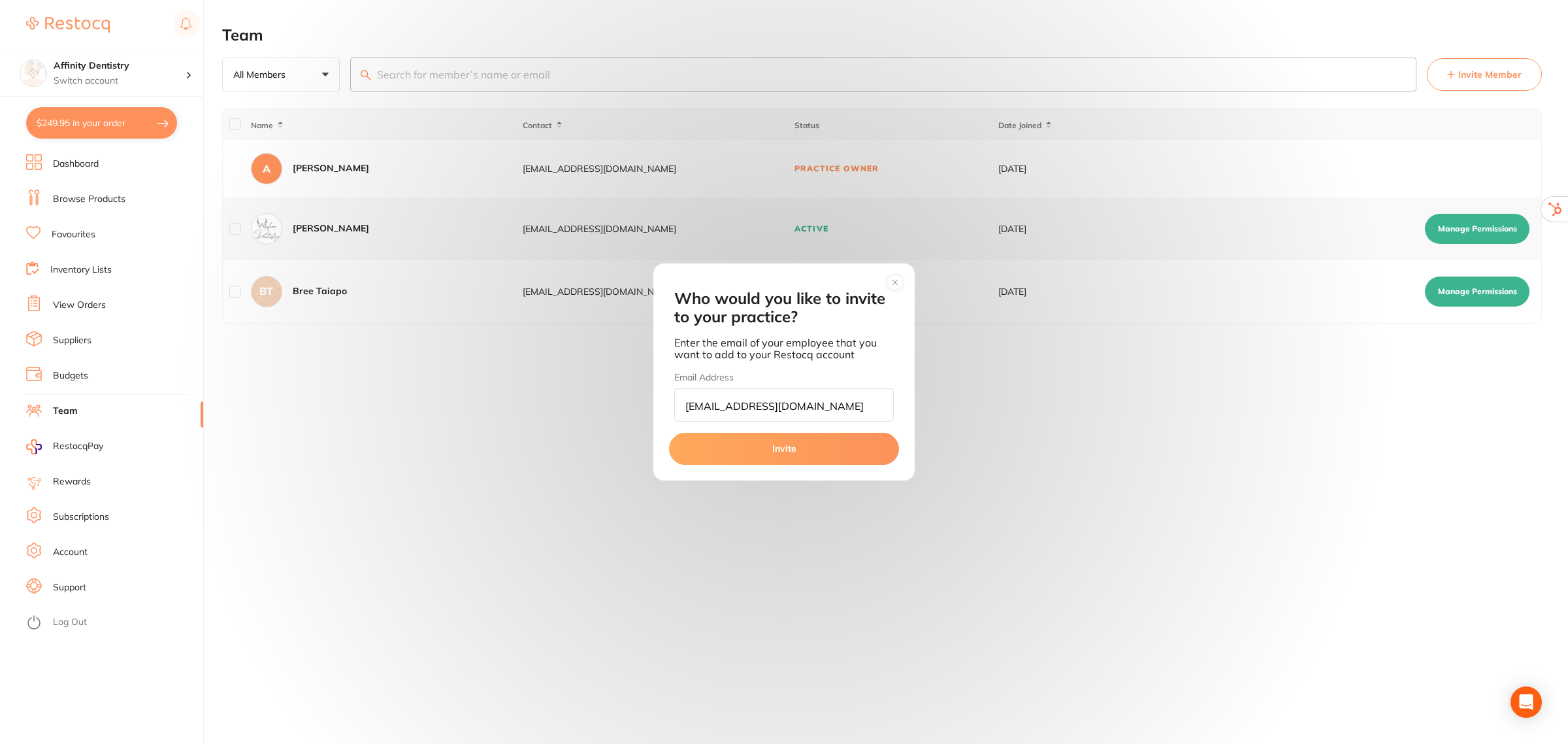
type input "[EMAIL_ADDRESS][DOMAIN_NAME]"
click at [771, 455] on button "Invite" at bounding box center [784, 448] width 230 height 31
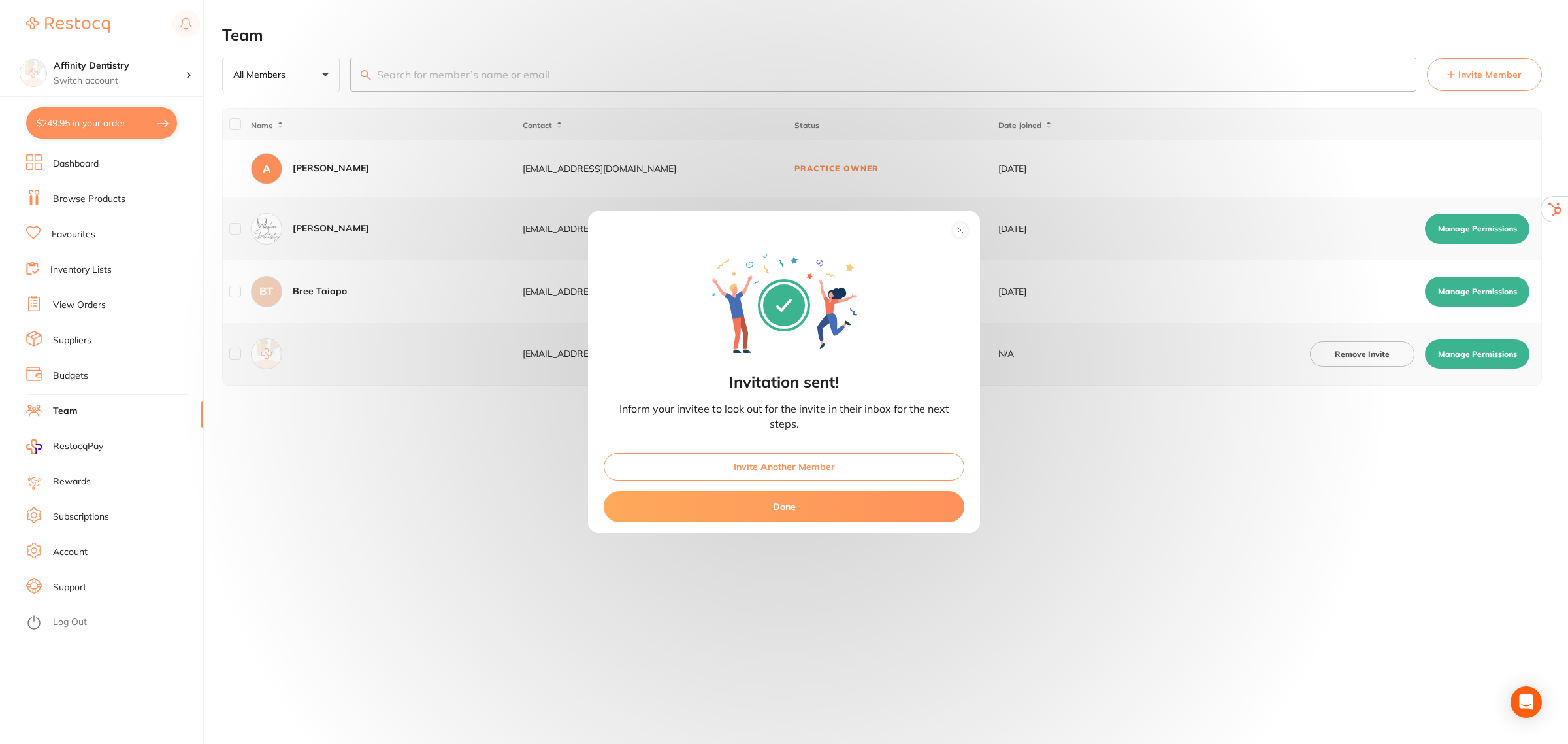
click at [791, 509] on button "Done" at bounding box center [784, 506] width 360 height 31
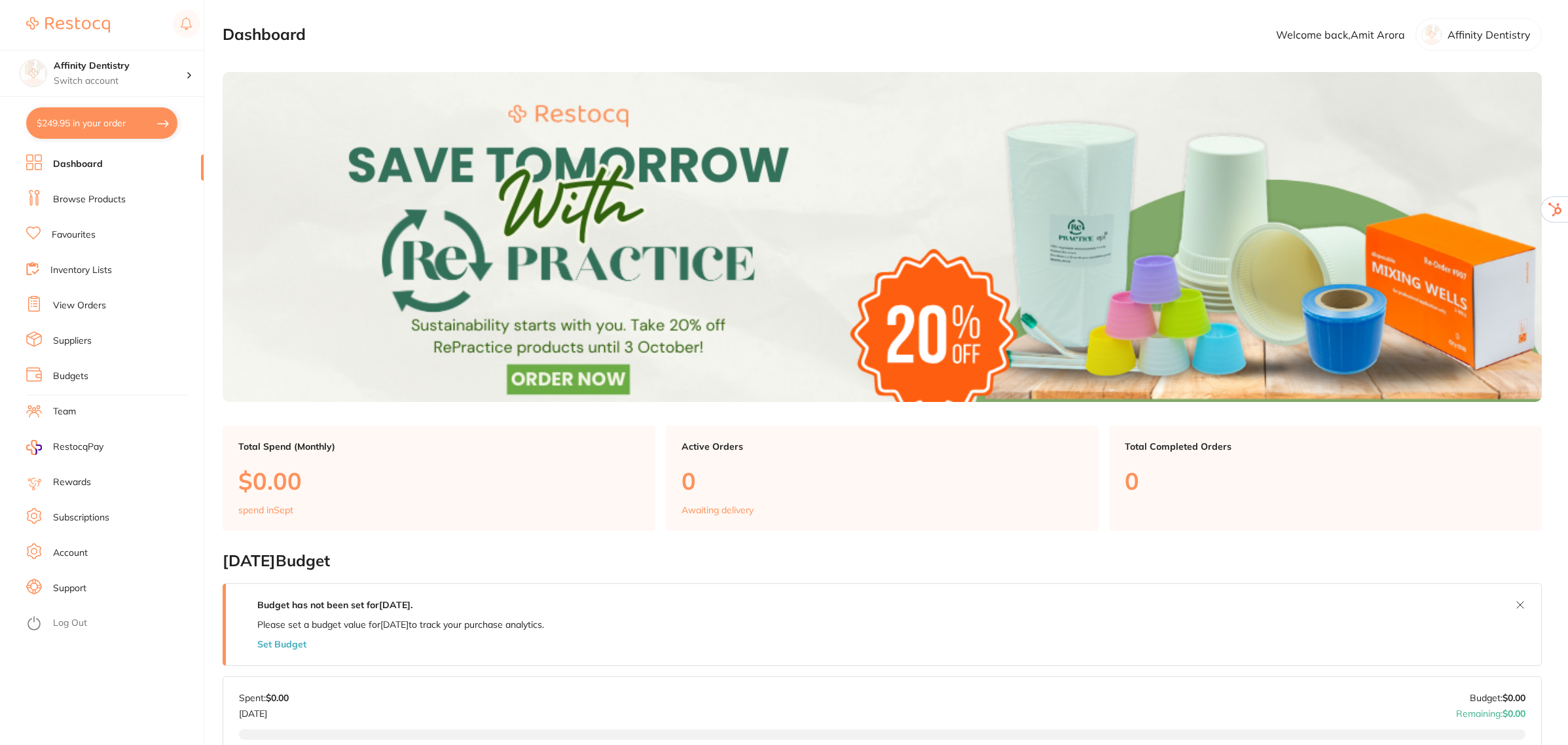
click at [110, 515] on li "Subscriptions" at bounding box center [115, 517] width 178 height 20
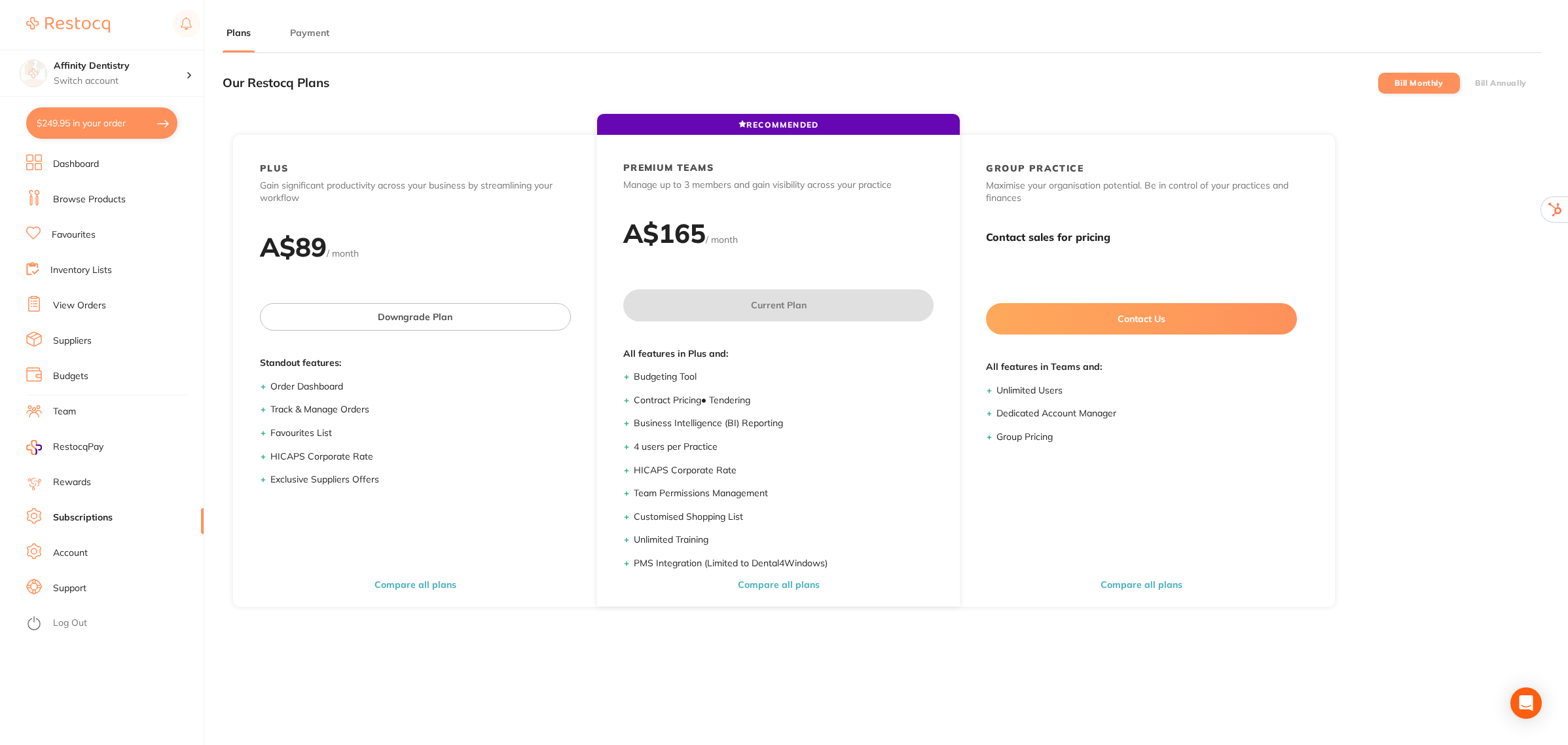
click at [305, 34] on button "Payment" at bounding box center [310, 33] width 47 height 12
